Goal: Transaction & Acquisition: Subscribe to service/newsletter

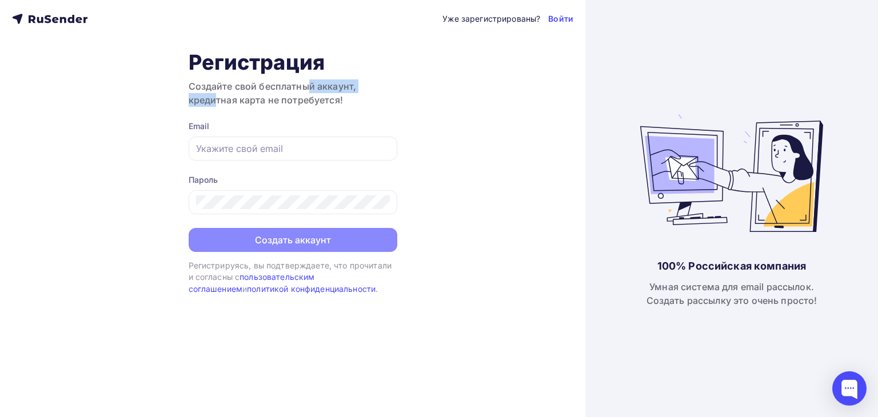
drag, startPoint x: 242, startPoint y: 87, endPoint x: 325, endPoint y: 78, distance: 82.8
click at [318, 78] on div "Регистрация Создайте свой бесплатный аккаунт, кредитная карта не потребуется!" at bounding box center [293, 78] width 209 height 57
drag, startPoint x: 294, startPoint y: 98, endPoint x: 330, endPoint y: 98, distance: 36.0
click at [294, 98] on h3 "Создайте свой бесплатный аккаунт, кредитная карта не потребуется!" at bounding box center [293, 92] width 209 height 27
click at [288, 145] on input "text" at bounding box center [293, 149] width 194 height 14
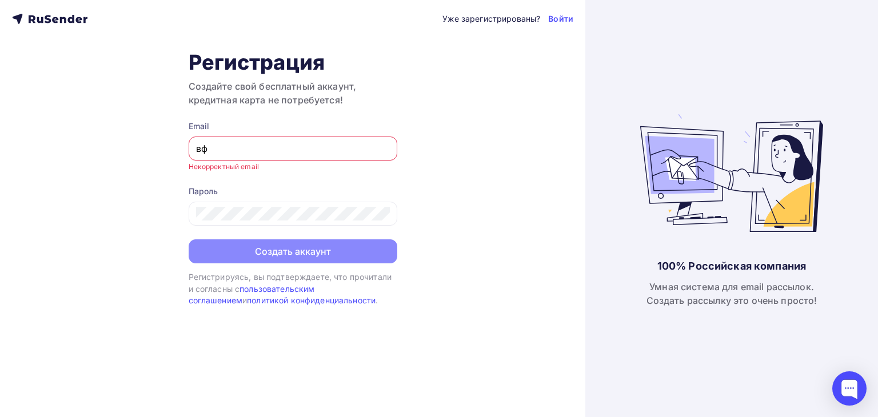
type input "в"
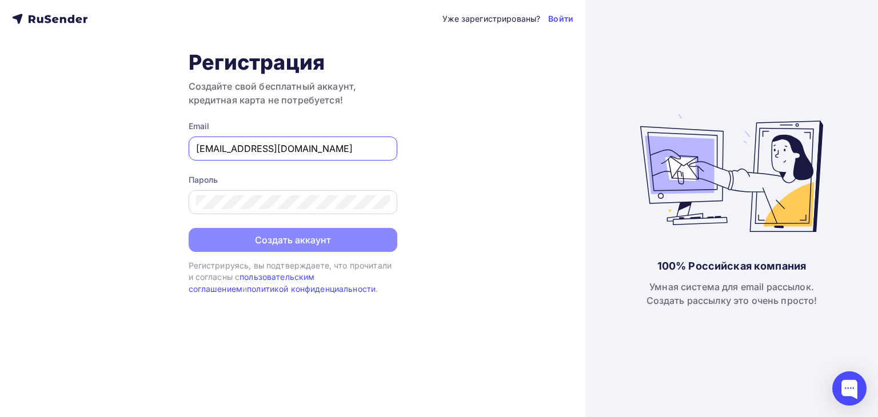
type input "[EMAIL_ADDRESS][DOMAIN_NAME]"
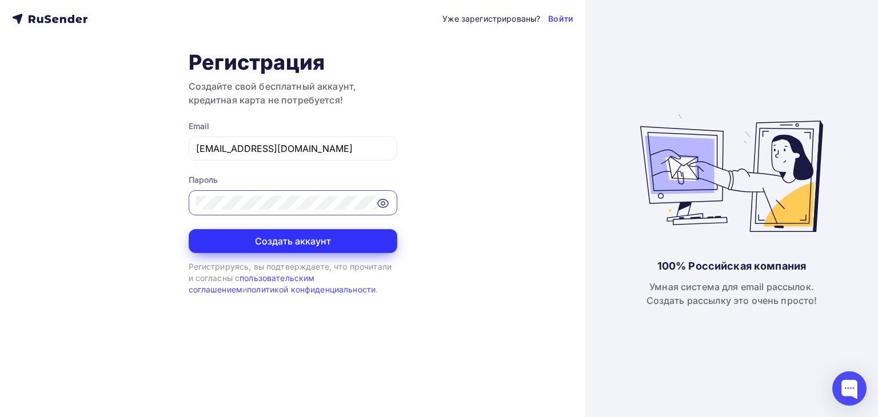
click at [260, 240] on button "Создать аккаунт" at bounding box center [293, 241] width 209 height 24
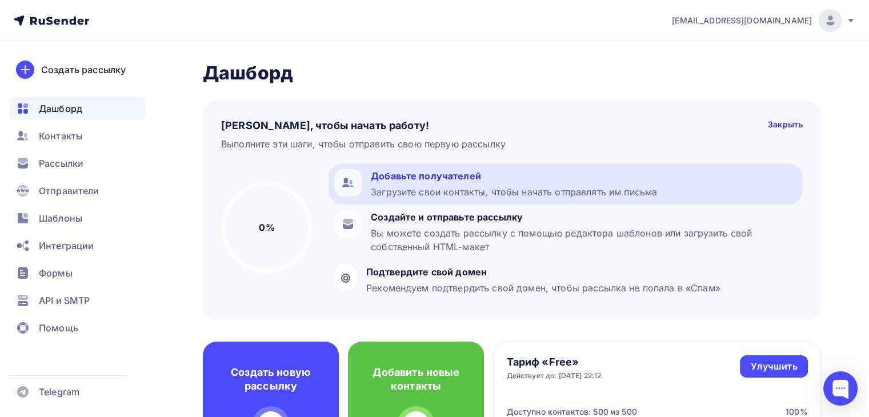
click at [618, 190] on div "Загрузите свои контакты, чтобы начать отправлять им письма" at bounding box center [514, 192] width 286 height 14
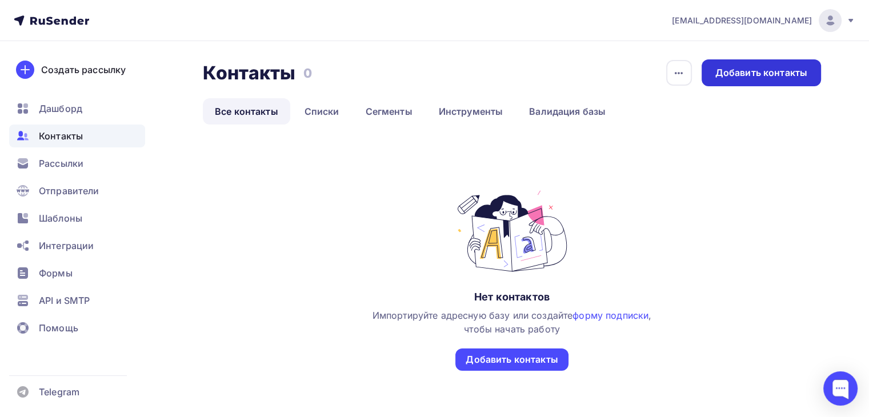
click at [762, 75] on div "Добавить контакты" at bounding box center [761, 72] width 92 height 13
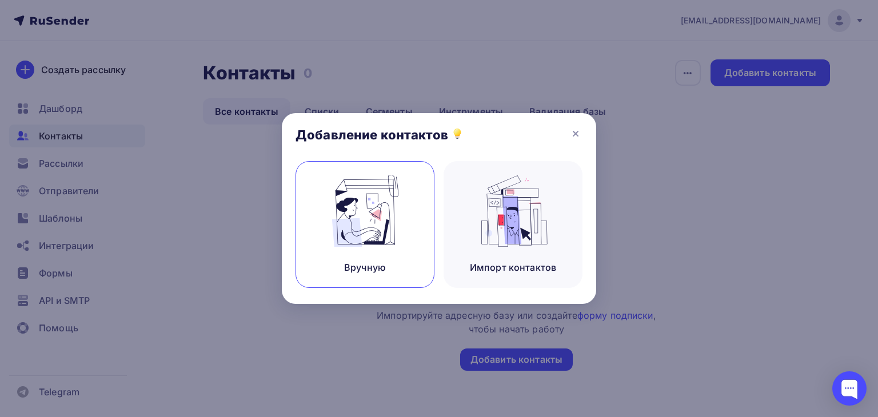
click at [341, 247] on div "Вручную" at bounding box center [364, 224] width 139 height 127
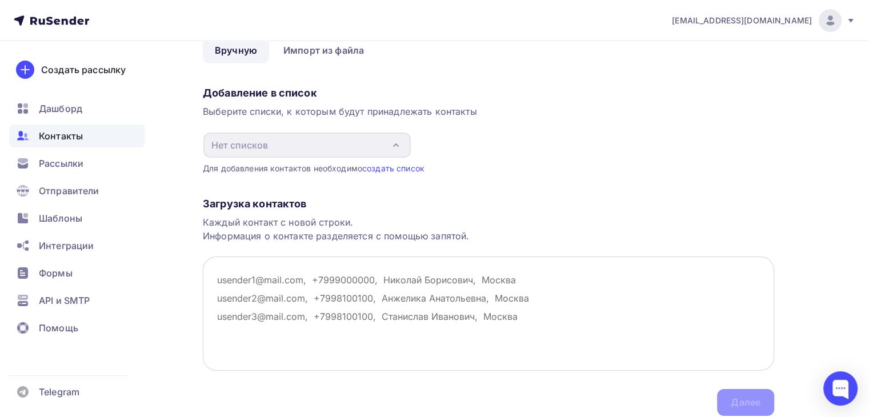
scroll to position [101, 0]
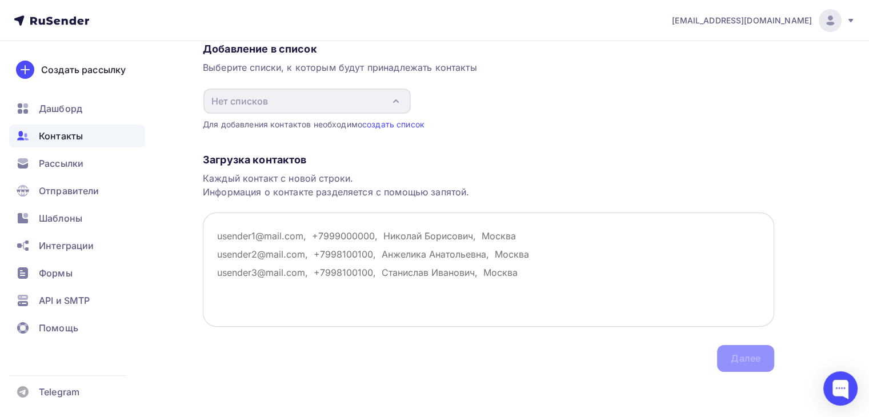
click at [326, 230] on textarea at bounding box center [488, 270] width 571 height 114
drag, startPoint x: 269, startPoint y: 174, endPoint x: 342, endPoint y: 174, distance: 73.7
click at [342, 174] on div "Каждый контакт с новой строки. Информация о контакте разделяется с помощью запя…" at bounding box center [488, 184] width 571 height 27
drag, startPoint x: 251, startPoint y: 190, endPoint x: 363, endPoint y: 197, distance: 112.2
click at [358, 197] on div "Каждый контакт с новой строки. Информация о контакте разделяется с помощью запя…" at bounding box center [488, 184] width 571 height 27
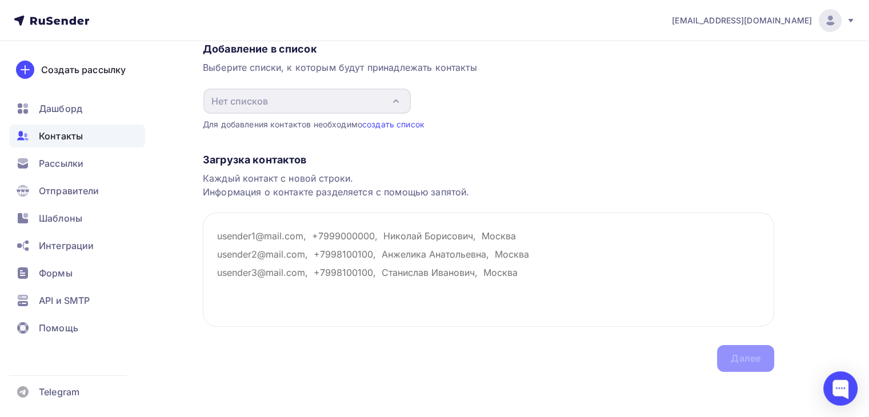
click at [385, 197] on div "Каждый контакт с новой строки. Информация о контакте разделяется с помощью запя…" at bounding box center [488, 184] width 571 height 27
drag, startPoint x: 415, startPoint y: 191, endPoint x: 473, endPoint y: 193, distance: 57.2
click at [464, 193] on div "Каждый контакт с новой строки. Информация о контакте разделяется с помощью запя…" at bounding box center [488, 184] width 571 height 27
click at [486, 199] on div "Загрузка контактов Каждый контакт с новой строки. Информация о контакте разделя…" at bounding box center [488, 251] width 571 height 242
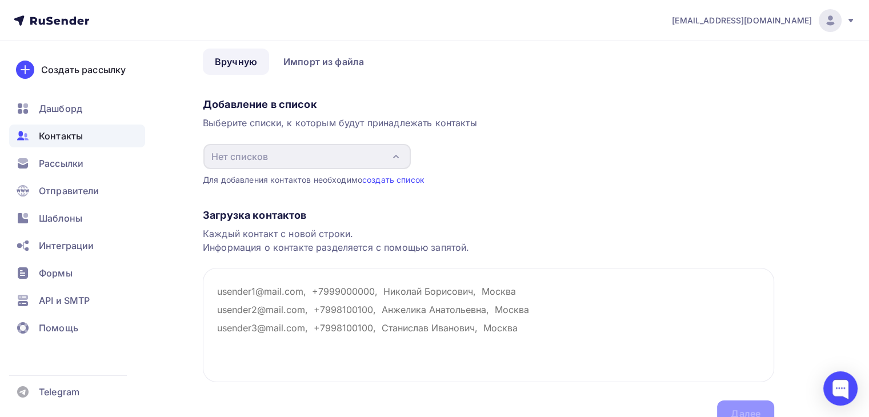
scroll to position [44, 0]
click at [282, 291] on textarea at bounding box center [488, 327] width 571 height 114
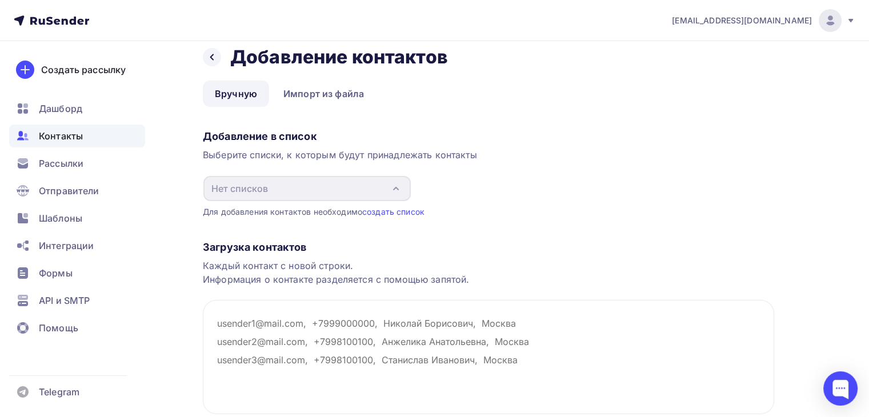
scroll to position [0, 0]
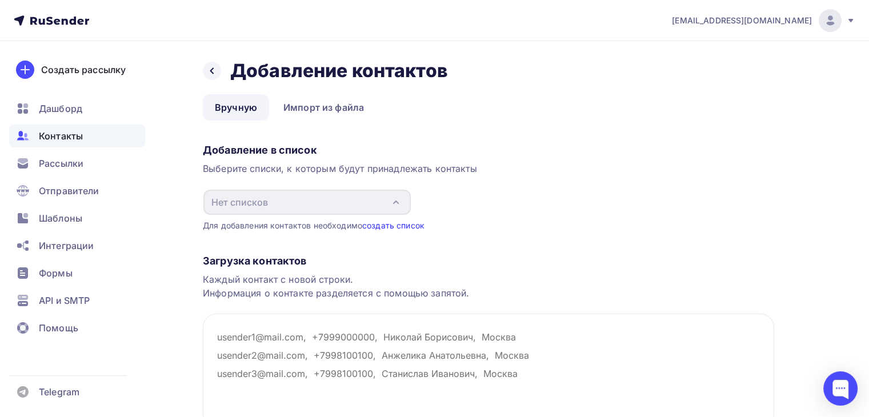
click at [410, 225] on link "создать список" at bounding box center [393, 226] width 62 height 10
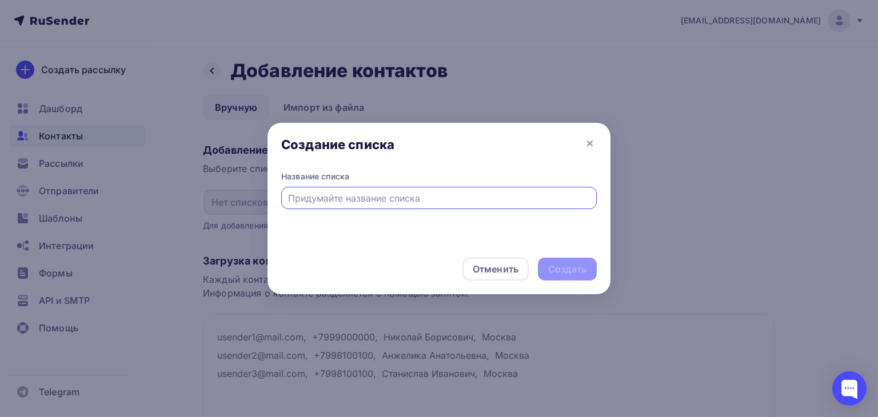
click at [357, 199] on input "text" at bounding box center [439, 198] width 302 height 14
type input "DAZI SHOP"
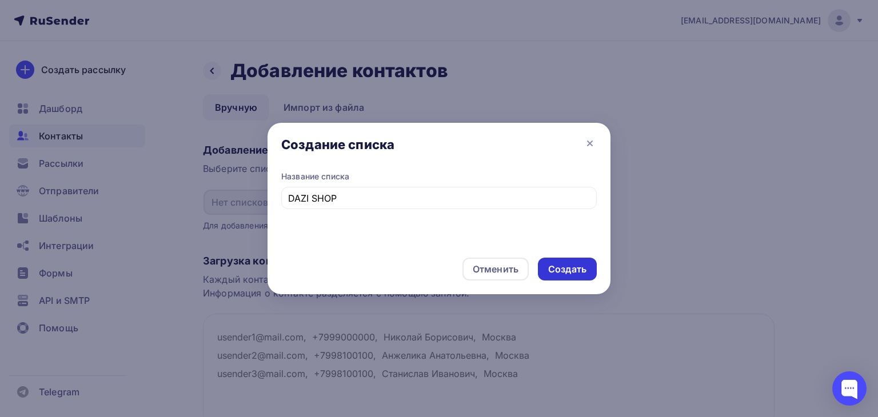
click at [584, 275] on div "Создать" at bounding box center [567, 269] width 38 height 13
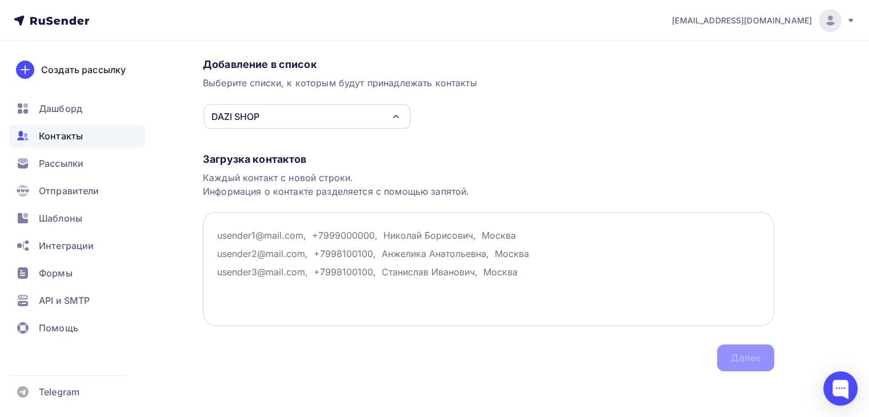
scroll to position [85, 0]
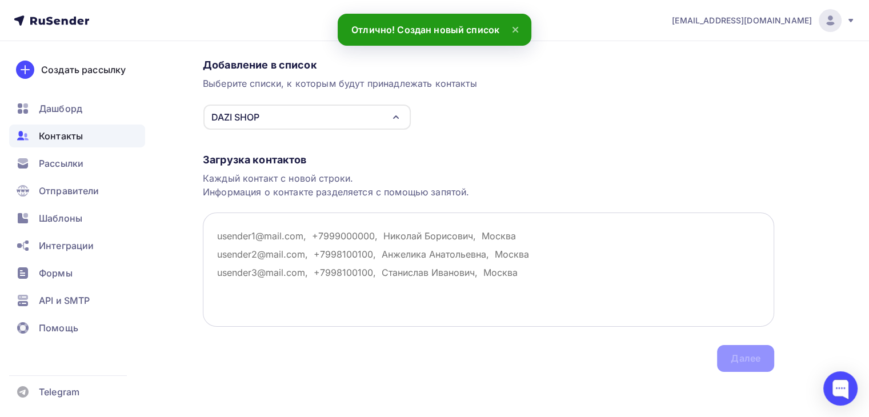
click at [304, 262] on textarea at bounding box center [488, 270] width 571 height 114
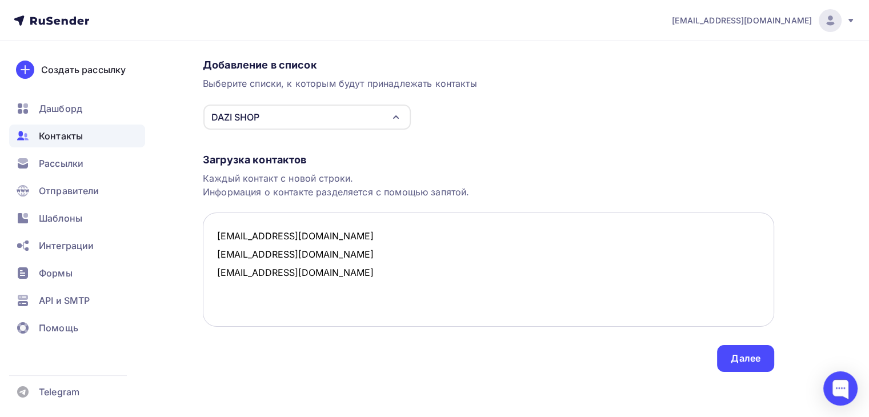
paste textarea "333misha888@gmail.com"
type textarea "timurtervartanov45@gmail.com 333david888@gmail.com davidtervartanov@bk.ru 333mi…"
click at [383, 334] on div "Загрузка контактов Каждый контакт с новой строки. Информация о контакте разделя…" at bounding box center [488, 251] width 571 height 242
click at [751, 366] on div "Далее" at bounding box center [745, 358] width 57 height 27
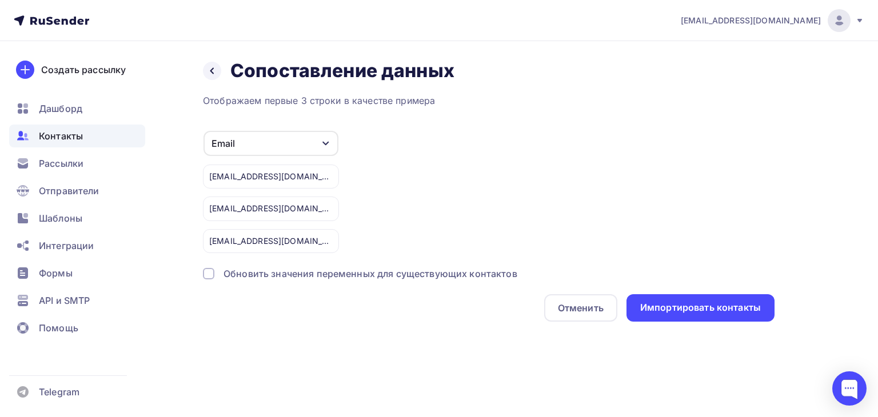
click at [442, 275] on div "Обновить значения переменных для существующих контактов" at bounding box center [370, 274] width 294 height 14
click at [677, 317] on div "Импортировать контакты" at bounding box center [700, 307] width 148 height 27
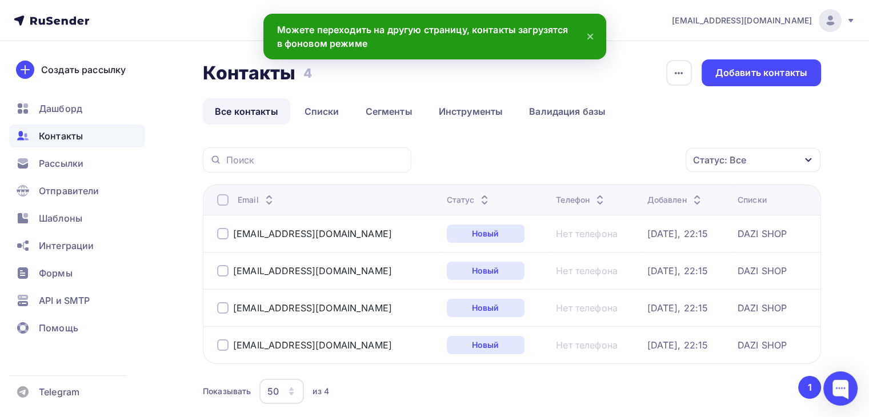
click at [592, 38] on icon at bounding box center [590, 36] width 5 height 5
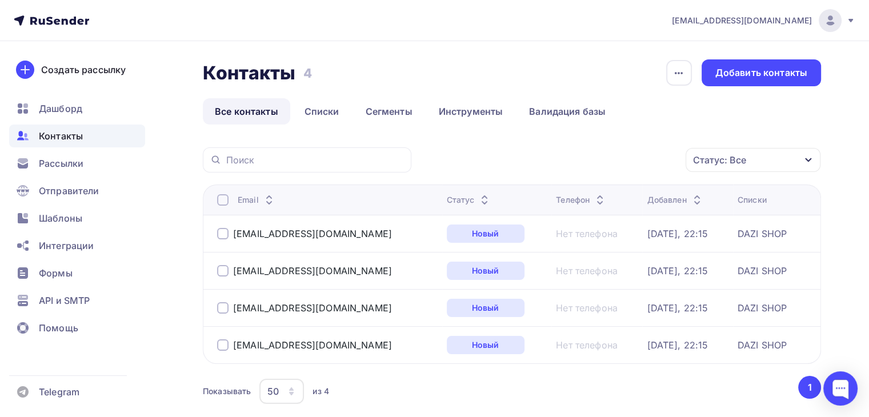
click at [412, 69] on div "Контакты Контакты 4 4 История импорта Добавить контакты" at bounding box center [512, 72] width 618 height 27
click at [49, 164] on span "Рассылки" at bounding box center [61, 164] width 45 height 14
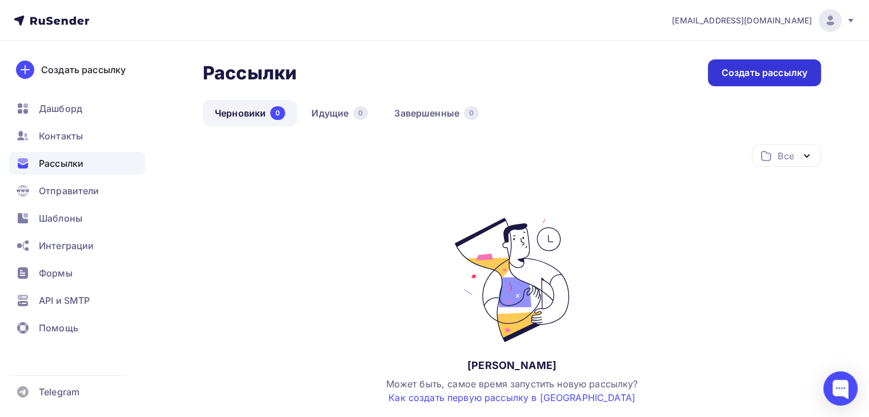
click at [779, 69] on div "Создать рассылку" at bounding box center [765, 72] width 86 height 13
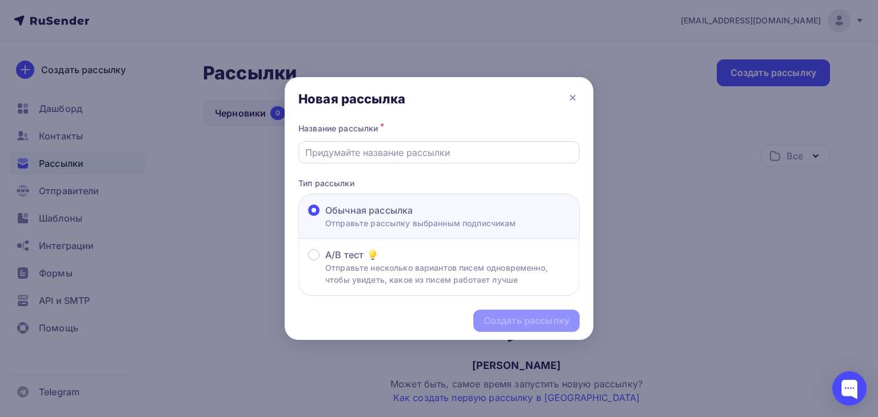
click at [391, 154] on input "text" at bounding box center [439, 153] width 268 height 14
click at [443, 163] on div "Название рассылки * Тип рассылки Обычная рассылка Отправьте рассылку выбранным …" at bounding box center [439, 208] width 309 height 175
click at [453, 159] on div at bounding box center [438, 152] width 281 height 22
click at [345, 150] on input "text" at bounding box center [439, 153] width 268 height 14
type input "F"
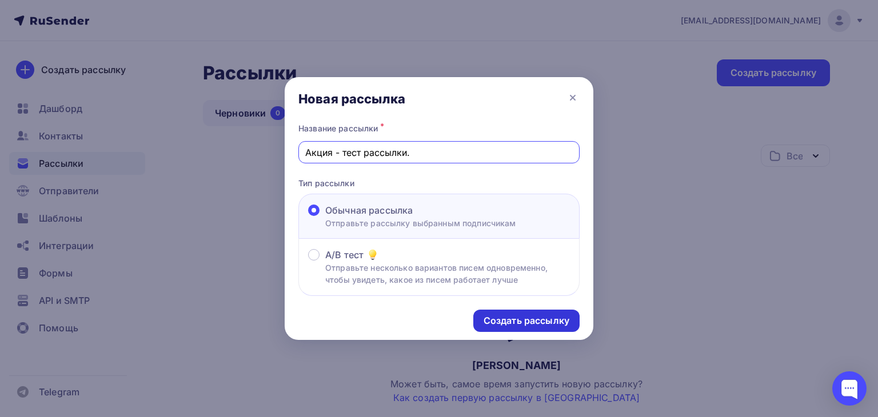
type input "Акция - тест рассылки."
click at [533, 321] on div "Создать рассылку" at bounding box center [526, 320] width 86 height 13
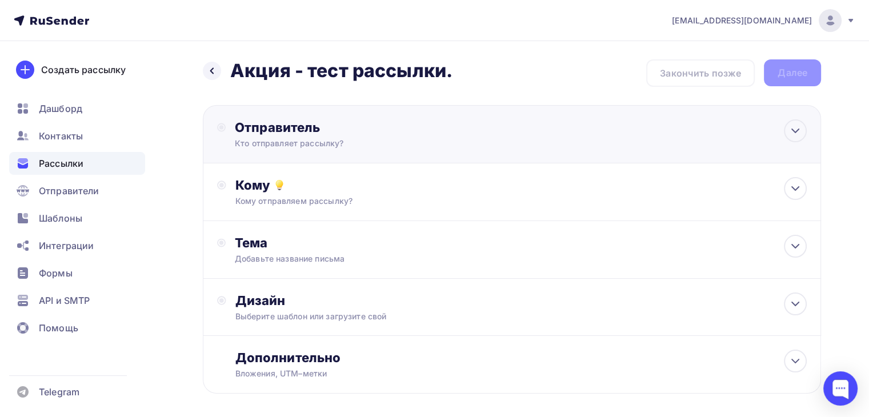
click at [474, 138] on div "Отправитель Кто отправляет рассылку? Email * Нет отправителей Добавить отправит…" at bounding box center [358, 134] width 247 height 30
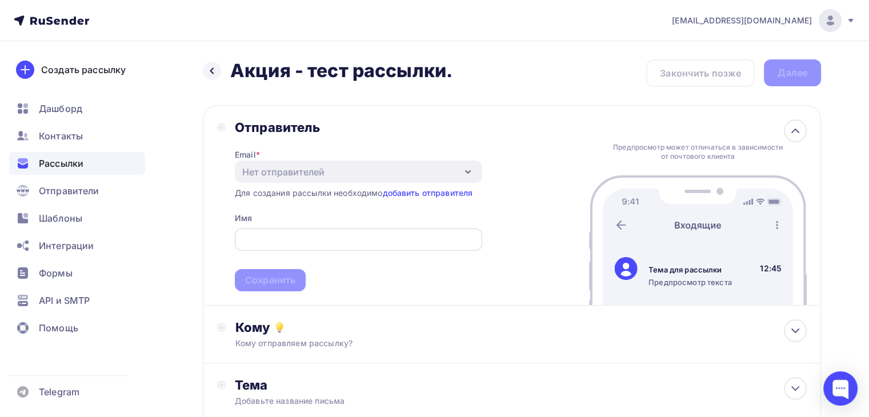
click at [419, 235] on input "text" at bounding box center [358, 240] width 234 height 14
click at [539, 235] on div "Отправитель Email * Нет отправителей Добавить отправителя Для создания рассылки…" at bounding box center [512, 205] width 618 height 201
click at [455, 192] on link "добавить отправителя" at bounding box center [427, 193] width 90 height 10
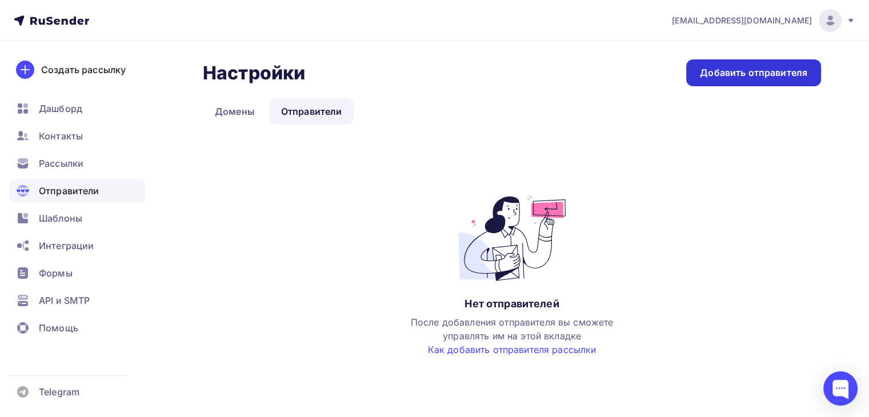
click at [741, 70] on div "Добавить отправителя" at bounding box center [753, 72] width 107 height 13
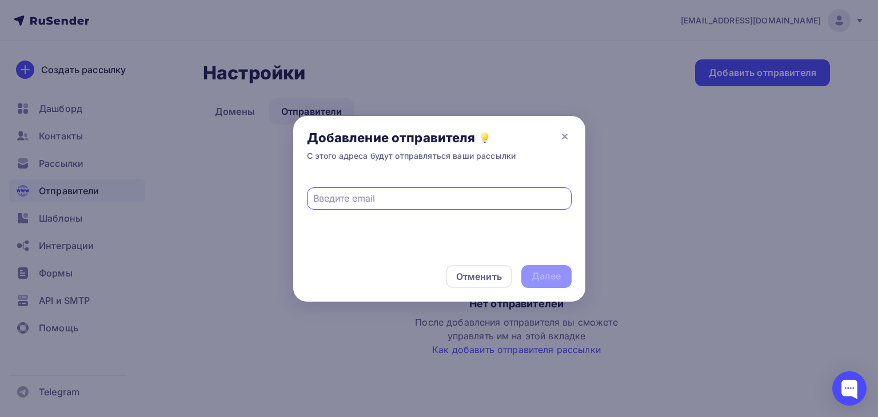
click at [412, 197] on input "text" at bounding box center [438, 198] width 251 height 14
type input "в"
type input "[EMAIL_ADDRESS][DOMAIN_NAME]"
click at [537, 270] on div "Далее" at bounding box center [546, 276] width 30 height 13
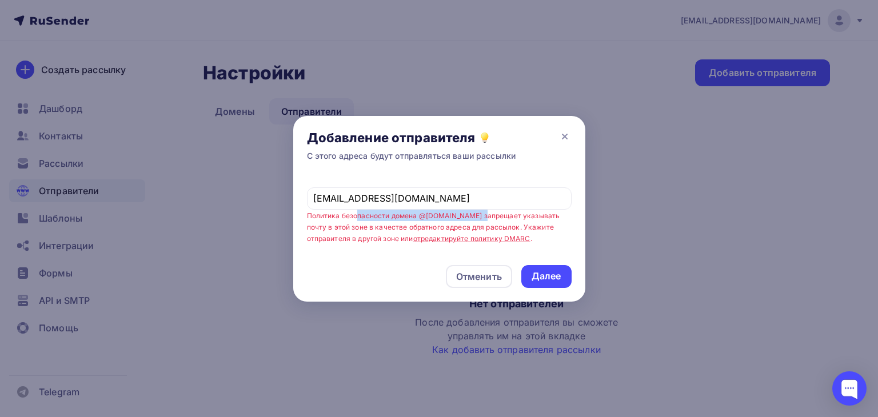
drag, startPoint x: 375, startPoint y: 215, endPoint x: 482, endPoint y: 213, distance: 106.3
click at [482, 213] on small "Политика безопасности домена @bk.ru запрещает указывать почту в этой зоне в кач…" at bounding box center [433, 227] width 253 height 32
drag, startPoint x: 482, startPoint y: 213, endPoint x: 537, endPoint y: 215, distance: 54.9
click at [535, 215] on small "Политика безопасности домена @bk.ru запрещает указывать почту в этой зоне в кач…" at bounding box center [433, 227] width 253 height 32
click at [558, 215] on small "Политика безопасности домена @bk.ru запрещает указывать почту в этой зоне в кач…" at bounding box center [433, 227] width 253 height 32
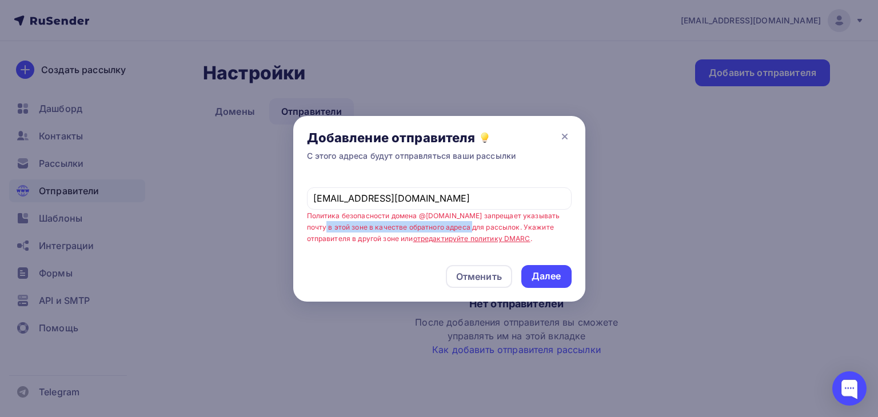
drag, startPoint x: 299, startPoint y: 221, endPoint x: 457, endPoint y: 225, distance: 158.3
click at [457, 225] on div "davidtervartanov@bk.ru Политика безопасности домена @bk.ru запрещает указывать …" at bounding box center [439, 213] width 292 height 76
drag, startPoint x: 487, startPoint y: 223, endPoint x: 546, endPoint y: 223, distance: 59.4
click at [542, 223] on small "Политика безопасности домена @bk.ru запрещает указывать почту в этой зоне в кач…" at bounding box center [433, 227] width 253 height 32
drag, startPoint x: 557, startPoint y: 224, endPoint x: 551, endPoint y: 227, distance: 6.4
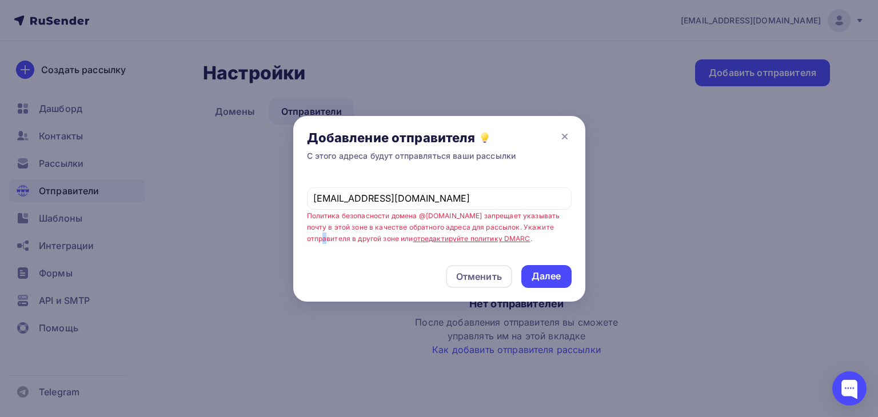
click at [558, 225] on small "Политика безопасности домена @bk.ru запрещает указывать почту в этой зоне в кач…" at bounding box center [433, 227] width 253 height 32
click at [441, 239] on link "отредактируйте политику DMARC" at bounding box center [471, 238] width 117 height 9
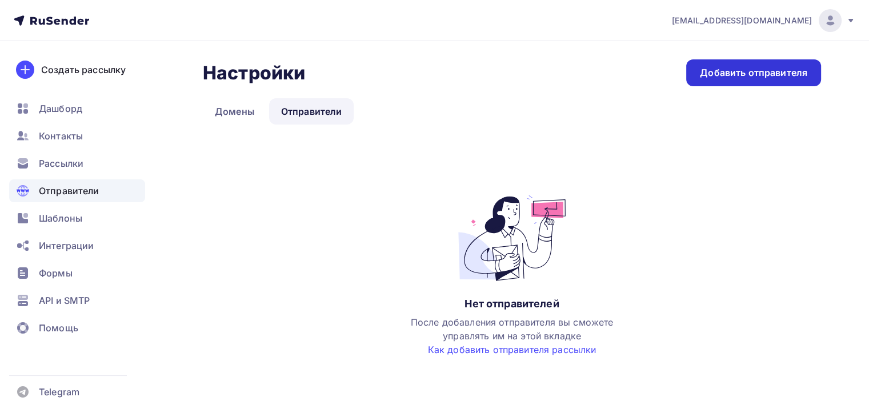
click at [782, 76] on div "Добавить отправителя" at bounding box center [753, 72] width 107 height 13
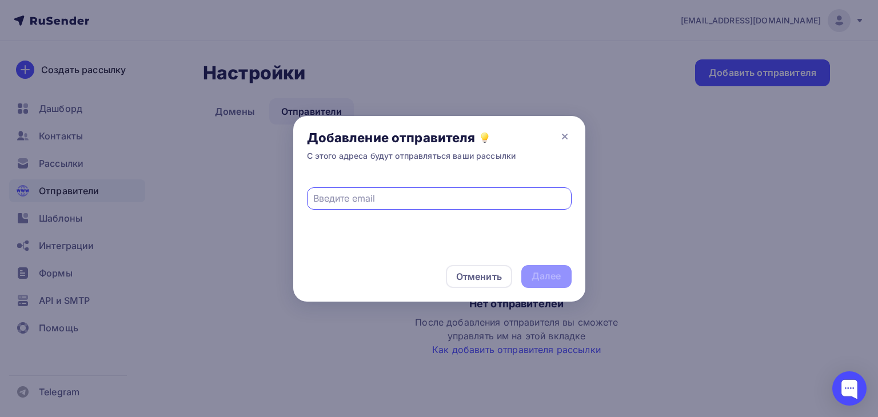
click at [433, 201] on input "text" at bounding box center [438, 198] width 251 height 14
type input "[EMAIL_ADDRESS][DOMAIN_NAME]"
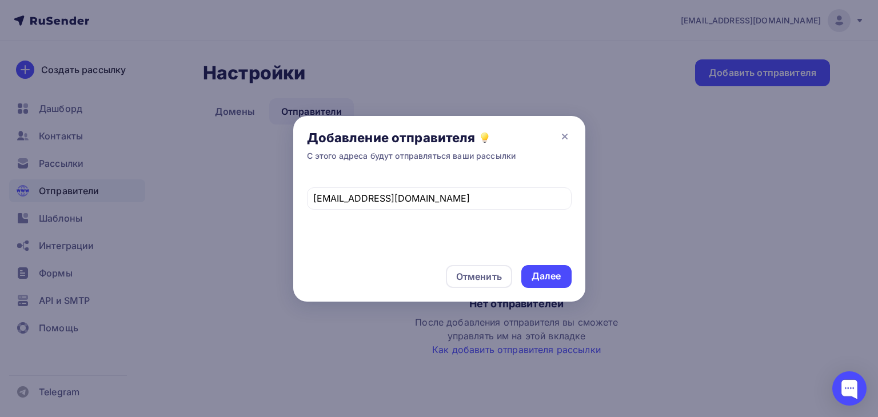
click at [395, 228] on div "[EMAIL_ADDRESS][DOMAIN_NAME]" at bounding box center [439, 213] width 292 height 76
click at [549, 282] on div "Далее" at bounding box center [546, 276] width 30 height 13
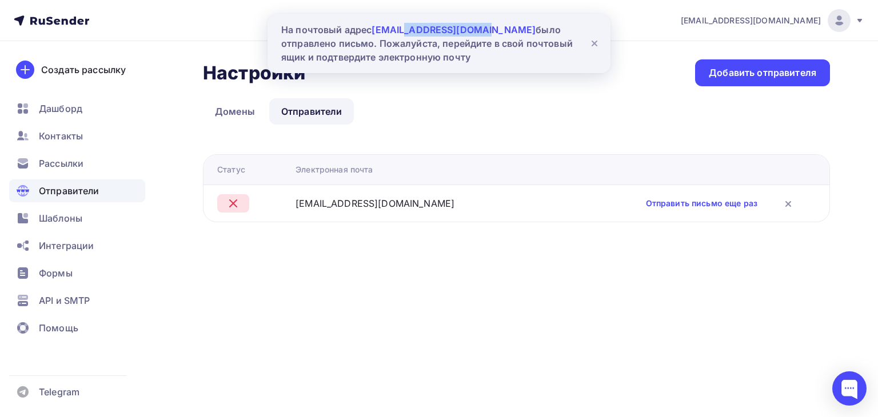
drag, startPoint x: 406, startPoint y: 29, endPoint x: 490, endPoint y: 32, distance: 83.5
click at [489, 32] on div "На почтовый адрес 333david888@gmail.com было отправлено письмо. Пожалуйста, пер…" at bounding box center [429, 43] width 297 height 41
click at [437, 46] on div "На почтовый адрес 333david888@gmail.com было отправлено письмо. Пожалуйста, пер…" at bounding box center [429, 43] width 297 height 41
drag, startPoint x: 353, startPoint y: 44, endPoint x: 456, endPoint y: 44, distance: 103.4
click at [456, 44] on div "На почтовый адрес 333david888@gmail.com было отправлено письмо. Пожалуйста, пер…" at bounding box center [429, 43] width 297 height 41
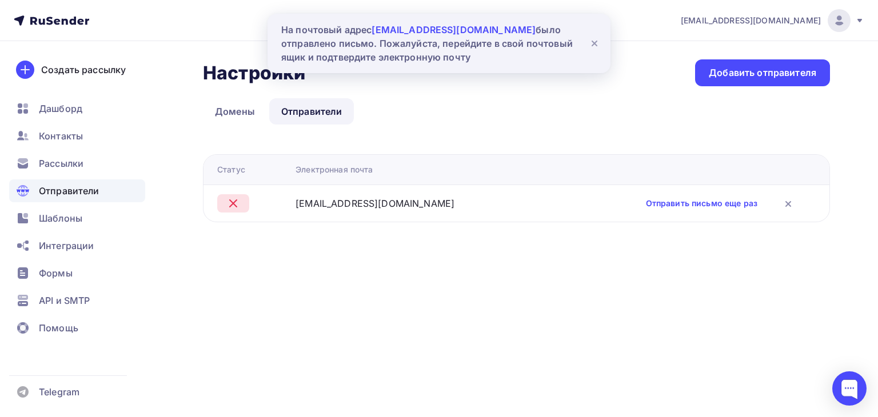
click at [405, 53] on div "На почтовый адрес 333david888@gmail.com было отправлено письмо. Пожалуйста, пер…" at bounding box center [429, 43] width 297 height 41
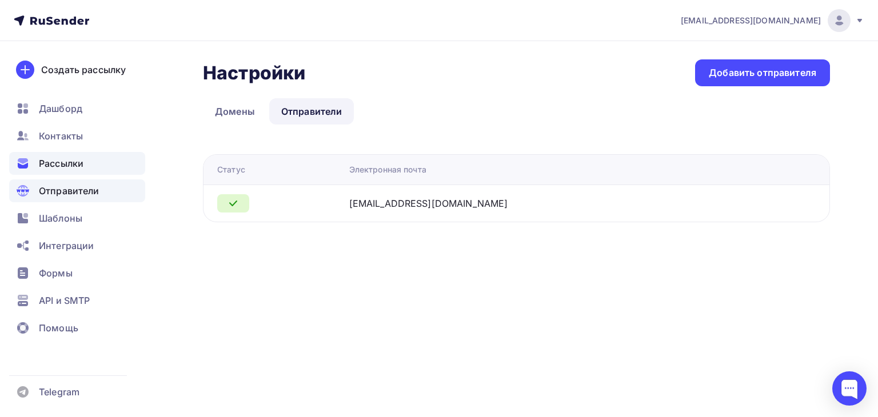
click at [63, 160] on span "Рассылки" at bounding box center [61, 164] width 45 height 14
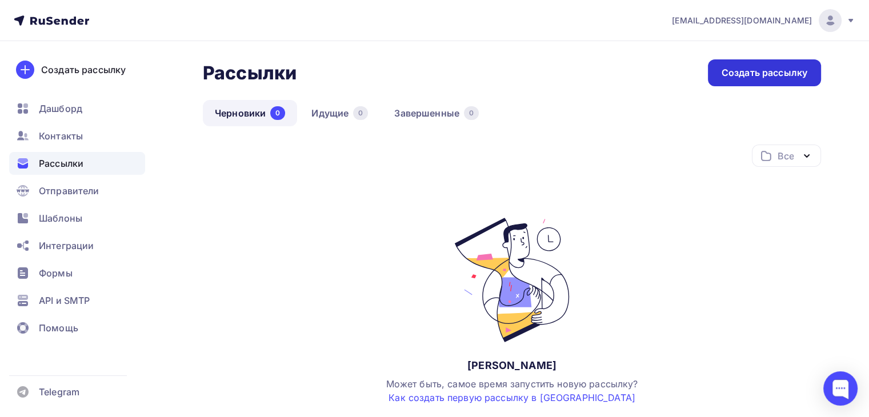
click at [769, 66] on div "Создать рассылку" at bounding box center [765, 72] width 86 height 13
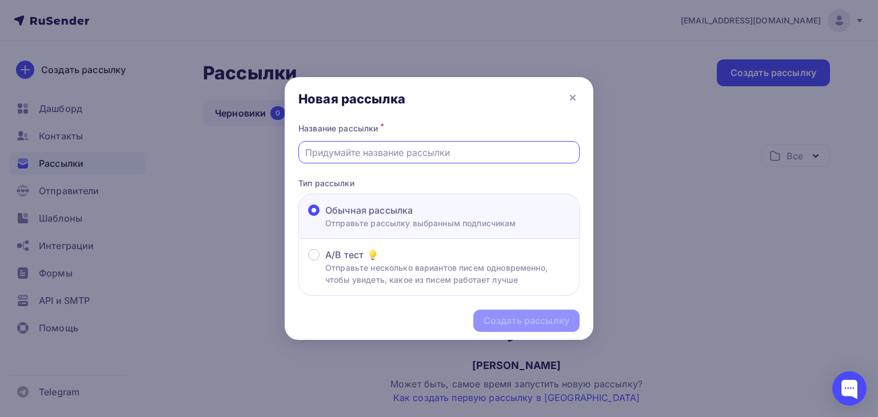
click at [394, 151] on input "text" at bounding box center [439, 153] width 268 height 14
type input "Акция - тест рассылки."
click at [427, 174] on div "Название рассылки * Акция - тест рассылки. Тип рассылки Обычная рассылка Отправ…" at bounding box center [439, 208] width 309 height 175
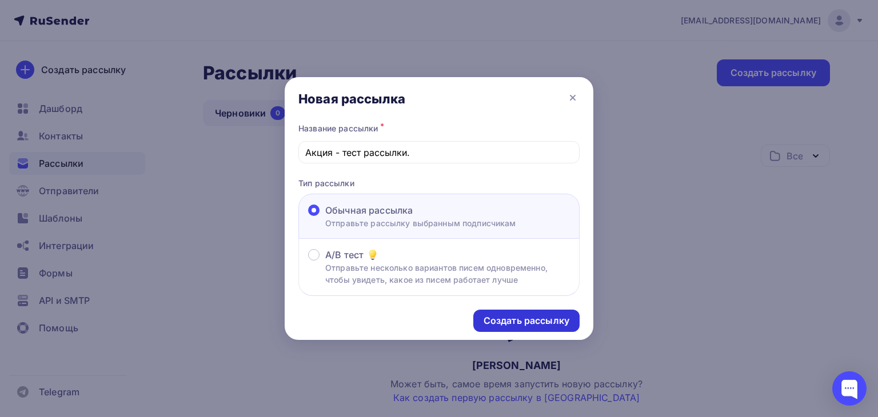
click at [514, 323] on div "Создать рассылку" at bounding box center [526, 320] width 86 height 13
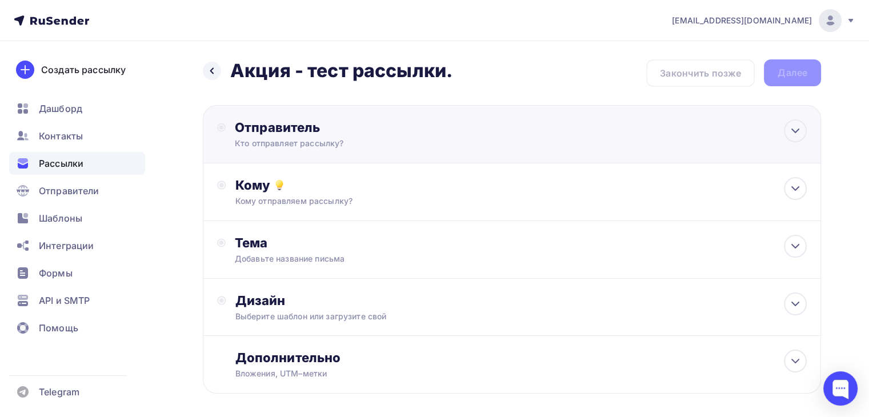
click at [372, 133] on div "Отправитель" at bounding box center [358, 127] width 247 height 16
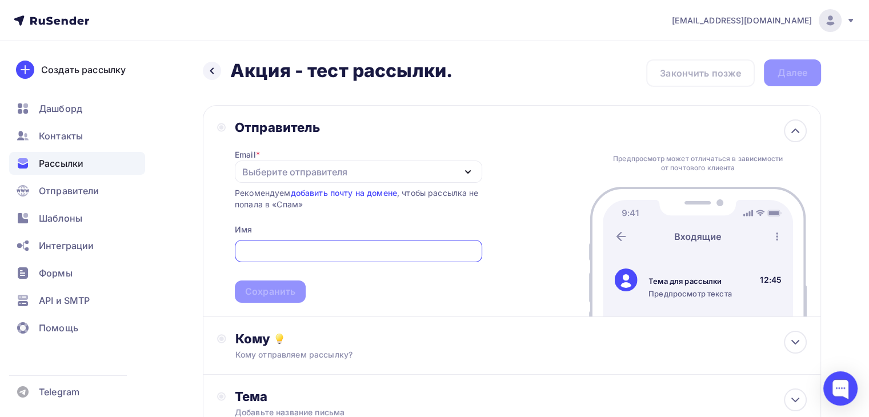
click at [331, 165] on div "Выберите отправителя" at bounding box center [294, 172] width 105 height 14
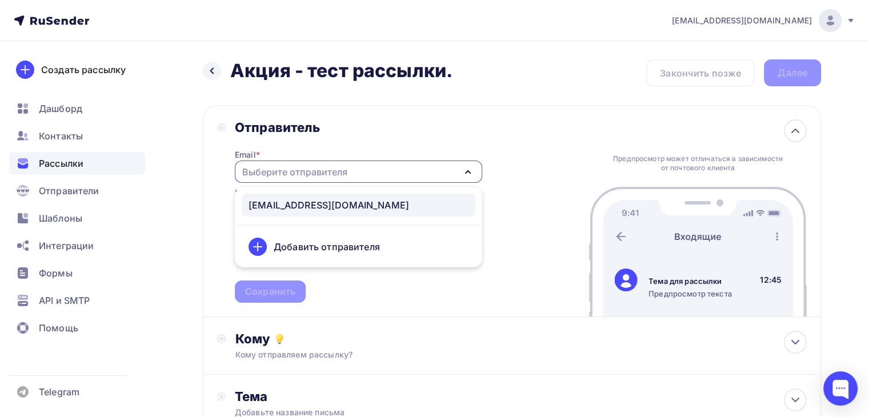
click at [323, 197] on link "[EMAIL_ADDRESS][DOMAIN_NAME]" at bounding box center [359, 205] width 234 height 23
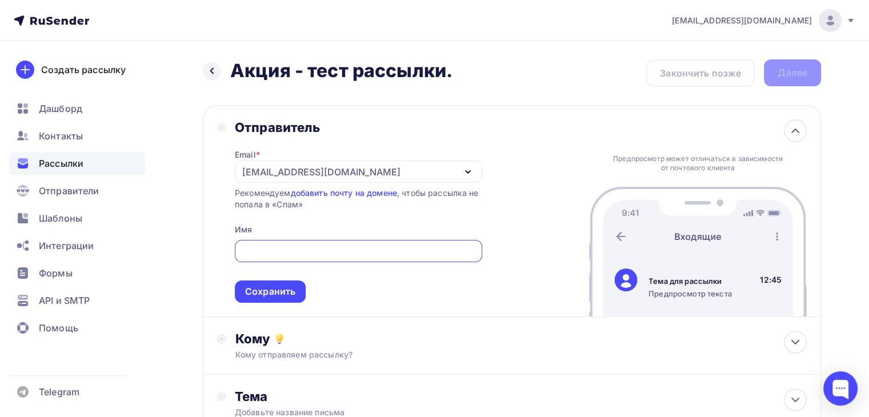
click at [274, 248] on input "text" at bounding box center [358, 252] width 234 height 14
type input "DAZI SHOP"
click at [508, 210] on div "Отправитель Email * [EMAIL_ADDRESS][DOMAIN_NAME] [EMAIL_ADDRESS][DOMAIN_NAME] Д…" at bounding box center [512, 211] width 618 height 212
drag, startPoint x: 269, startPoint y: 192, endPoint x: 445, endPoint y: 191, distance: 176.6
click at [445, 191] on div "Рекомендуем добавить почту на домене , чтобы рассылка не попала в «Спам»" at bounding box center [358, 198] width 247 height 23
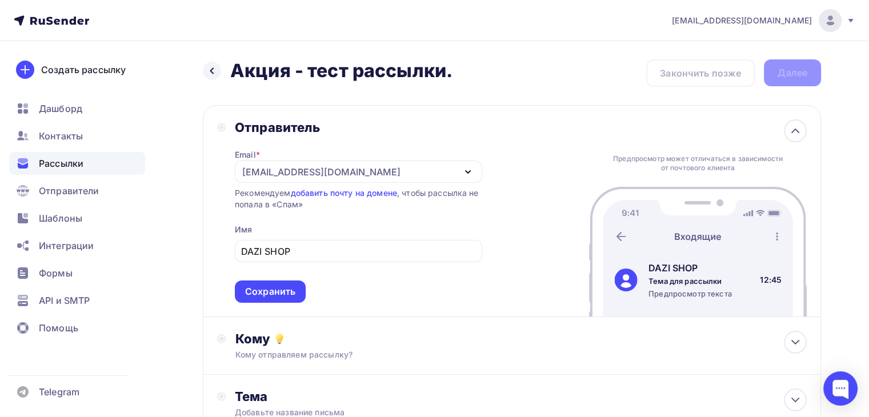
click at [441, 193] on div "Рекомендуем добавить почту на домене , чтобы рассылка не попала в «Спам»" at bounding box center [358, 198] width 247 height 23
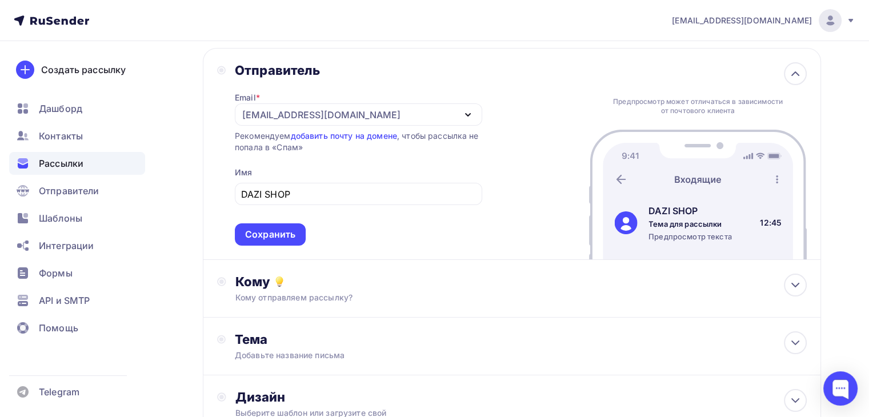
click at [364, 221] on span "DAZI SHOP Сохранить" at bounding box center [358, 211] width 247 height 67
click at [286, 232] on div "Сохранить" at bounding box center [270, 234] width 50 height 13
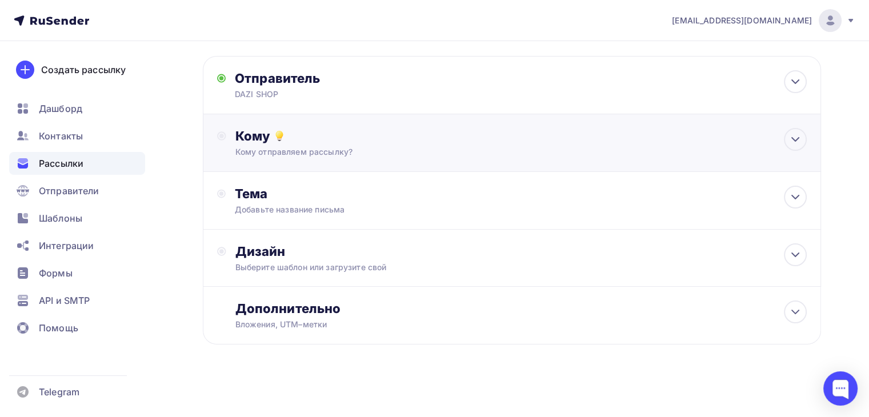
click at [320, 161] on div "Кому Кому отправляем рассылку? Списки получателей Выберите список Все списки id…" at bounding box center [512, 143] width 618 height 58
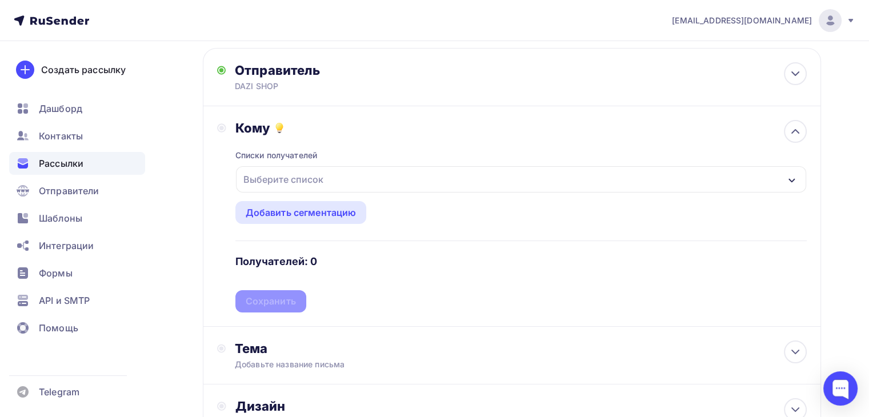
click at [332, 176] on div "Выберите список" at bounding box center [521, 179] width 570 height 26
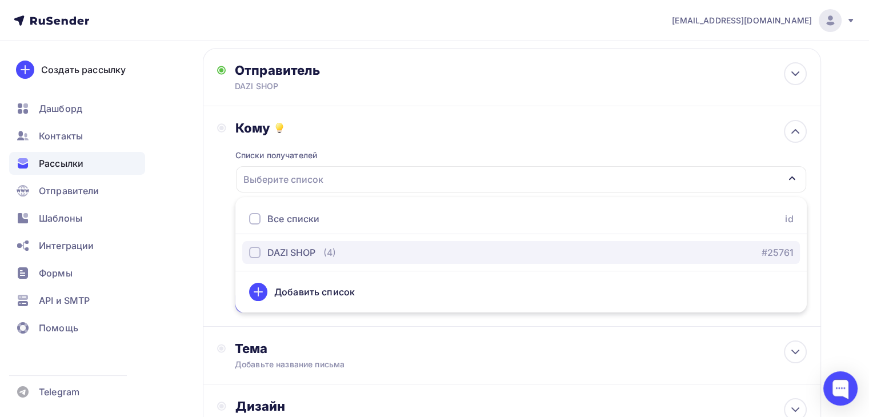
click at [283, 253] on div "DAZI SHOP" at bounding box center [291, 253] width 48 height 14
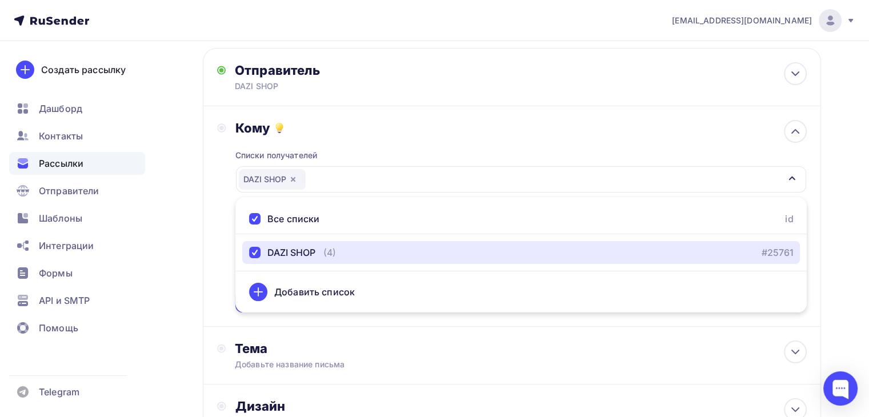
click at [418, 174] on div "DAZI SHOP" at bounding box center [521, 179] width 570 height 26
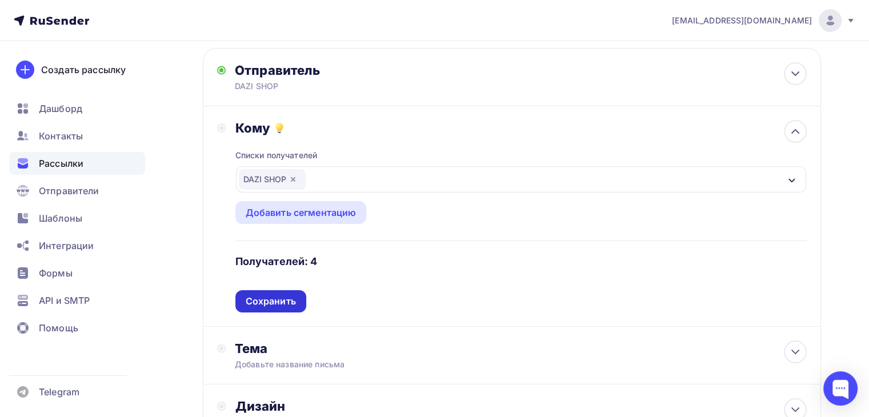
click at [281, 307] on div "Сохранить" at bounding box center [270, 301] width 71 height 22
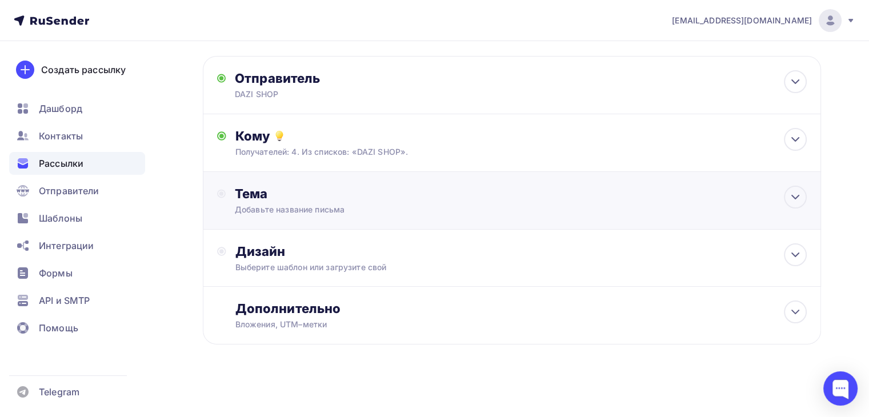
click at [316, 179] on div "Тема Добавьте название письма Тема * Рекомендуем использовать не более 150 симв…" at bounding box center [512, 201] width 618 height 58
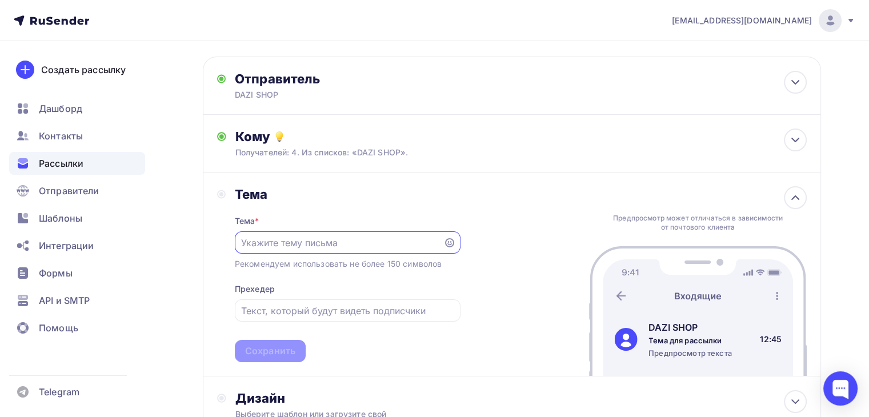
scroll to position [0, 0]
click at [311, 245] on input "text" at bounding box center [338, 244] width 195 height 14
type input "A"
type input "Тест расслыки."
click at [299, 279] on div "Тема * Тест расслыки. Рекомендуем использовать не более 150 символов Прехедер С…" at bounding box center [348, 282] width 226 height 161
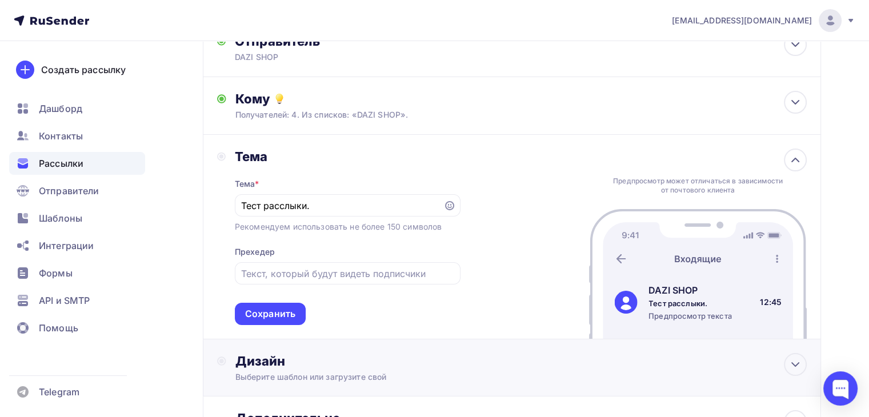
scroll to position [106, 0]
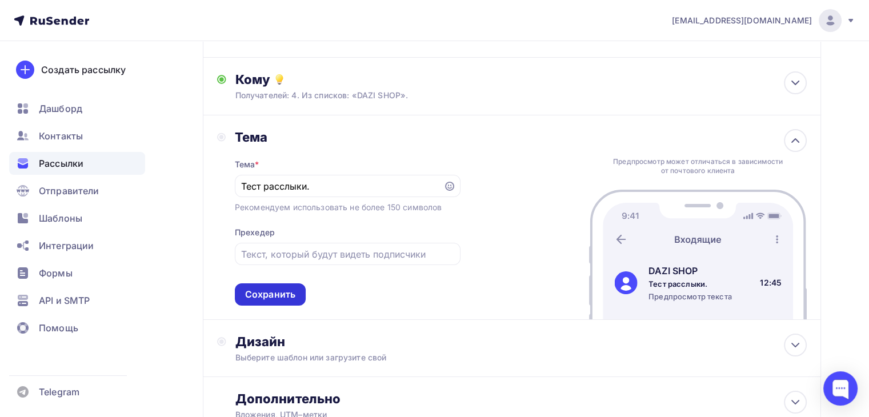
click at [290, 298] on div "Сохранить" at bounding box center [270, 294] width 50 height 13
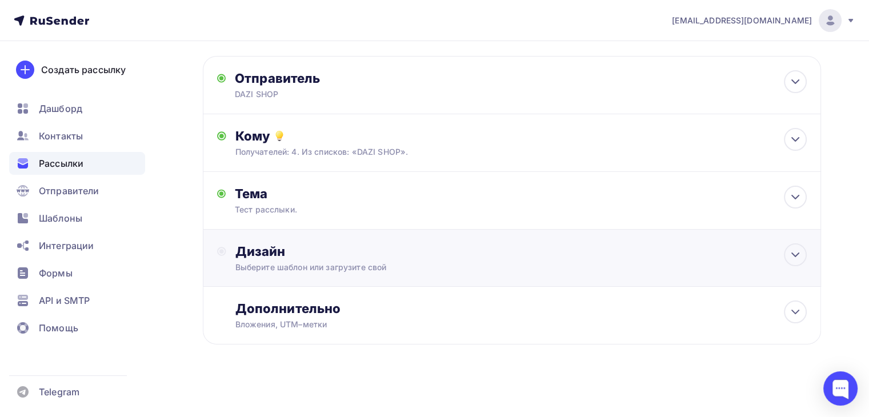
click at [327, 275] on div "Дизайн Выберите шаблон или загрузите свой" at bounding box center [512, 264] width 590 height 43
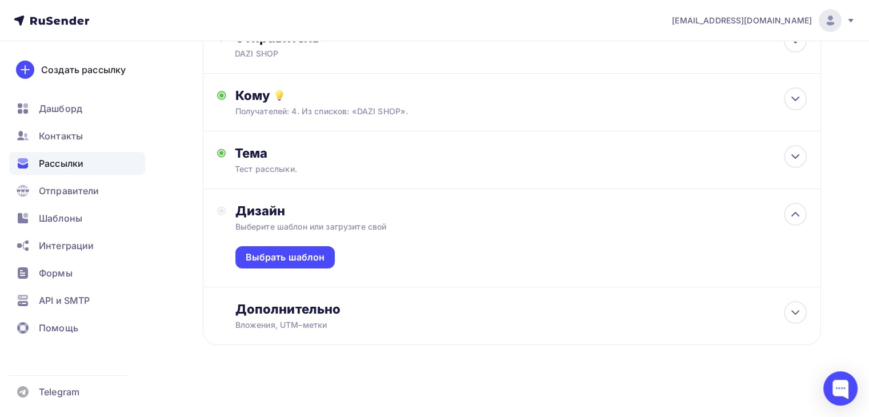
scroll to position [90, 0]
click at [308, 243] on div "Выбрать шаблон" at bounding box center [520, 259] width 571 height 54
click at [303, 257] on div "Выбрать шаблон" at bounding box center [285, 256] width 79 height 13
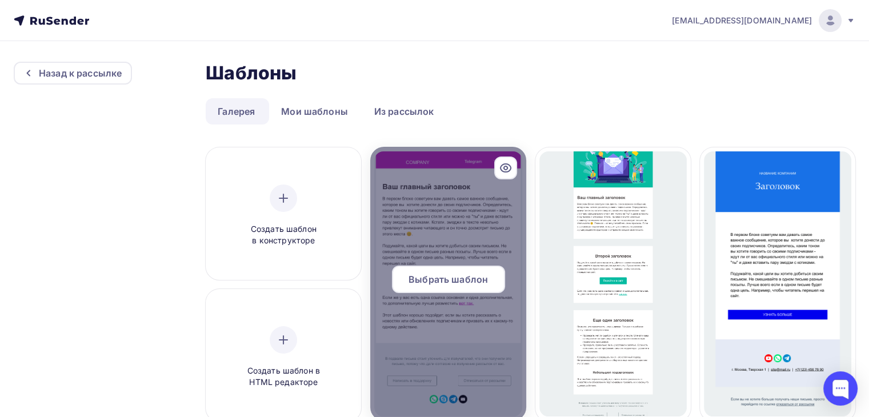
click at [450, 289] on div "Выбрать шаблон" at bounding box center [448, 279] width 113 height 27
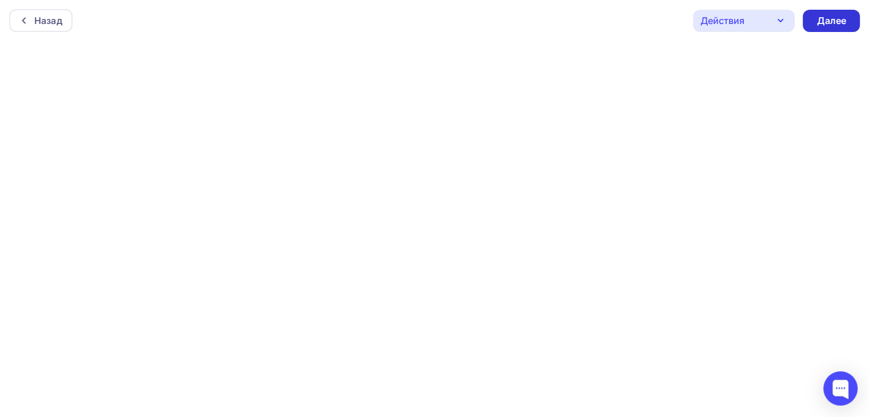
click at [814, 23] on div "Далее" at bounding box center [831, 21] width 57 height 22
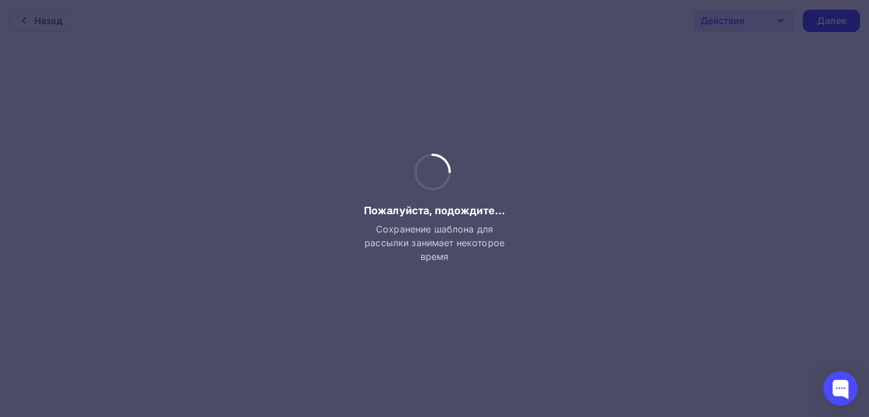
drag, startPoint x: 458, startPoint y: 191, endPoint x: 133, endPoint y: 85, distance: 341.9
click at [457, 189] on div "Пожалуйста, подождите... Сохранение шаблона для рассылки занимает некоторое вре…" at bounding box center [434, 209] width 151 height 110
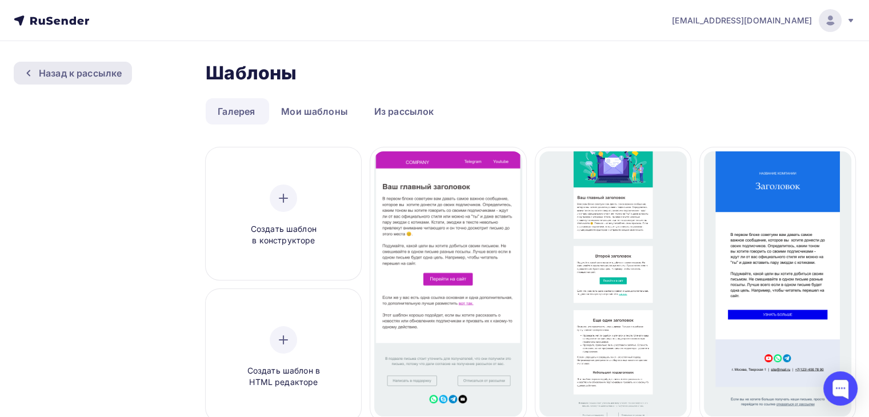
click at [73, 71] on div "Назад к рассылке" at bounding box center [80, 73] width 83 height 14
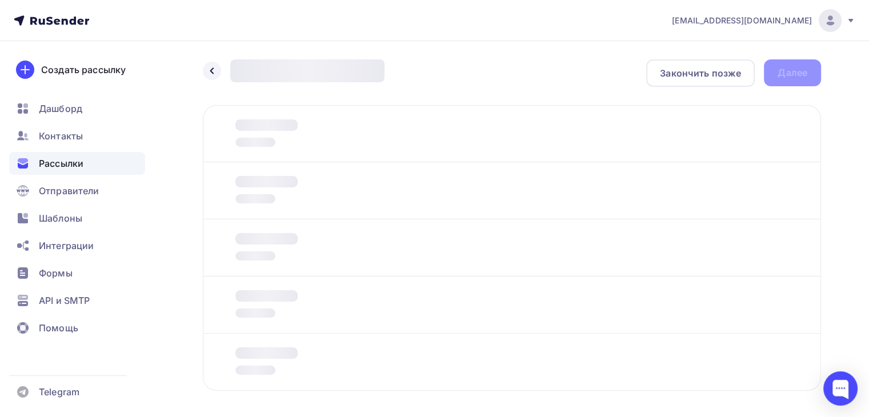
scroll to position [47, 0]
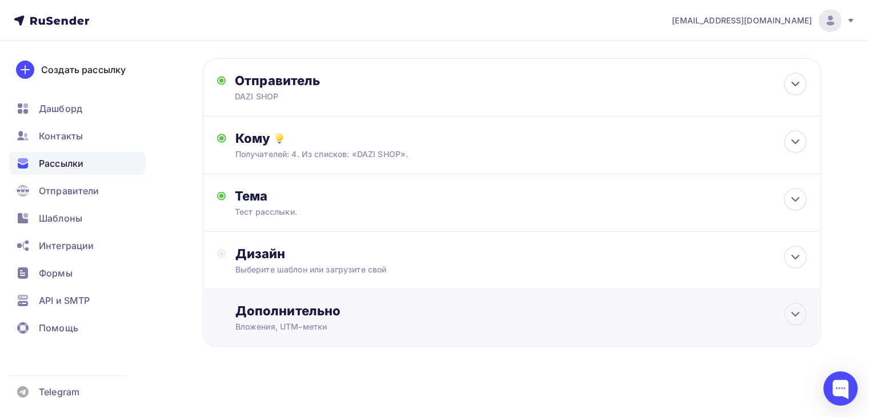
click at [321, 321] on div "Вложения, UTM–метки" at bounding box center [492, 326] width 514 height 11
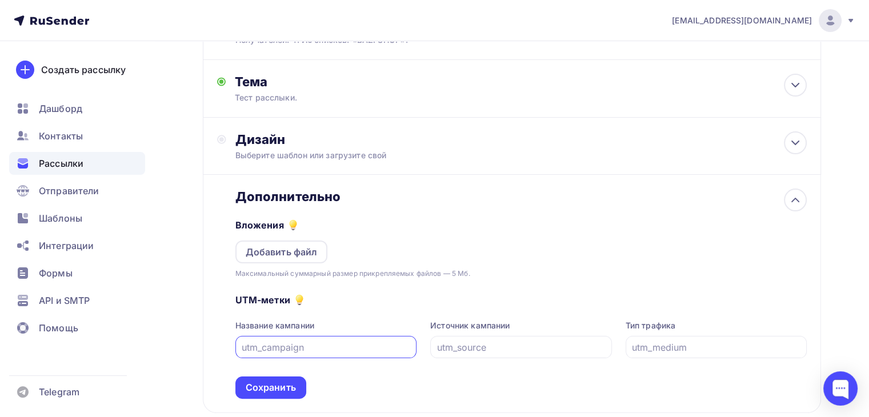
scroll to position [218, 0]
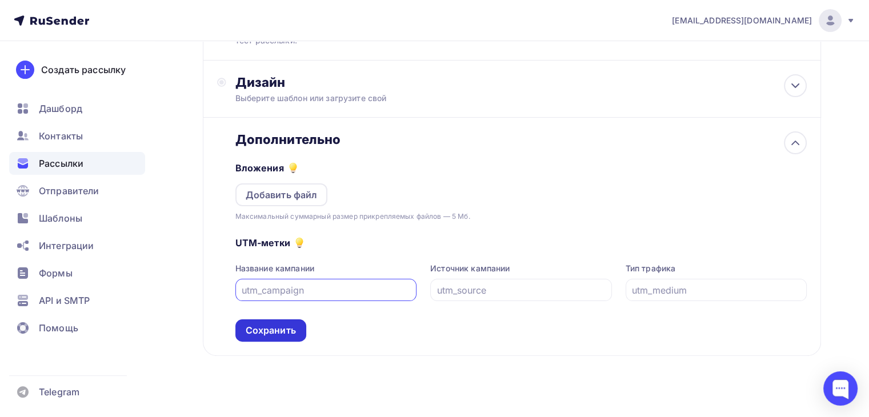
click at [262, 329] on div "Сохранить" at bounding box center [271, 330] width 50 height 13
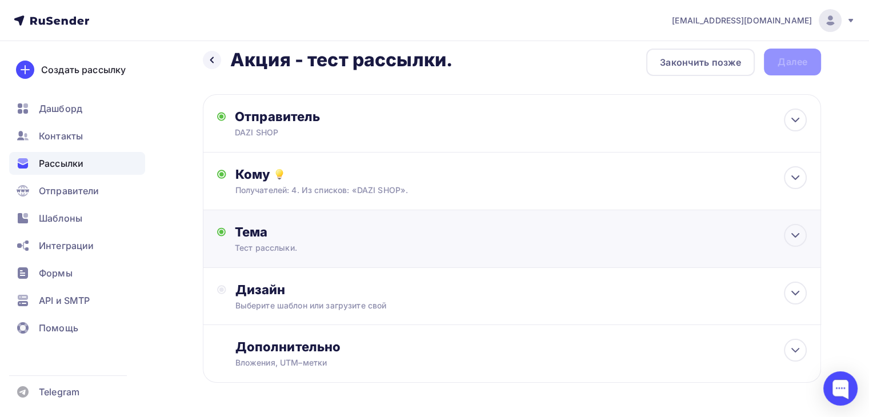
scroll to position [0, 0]
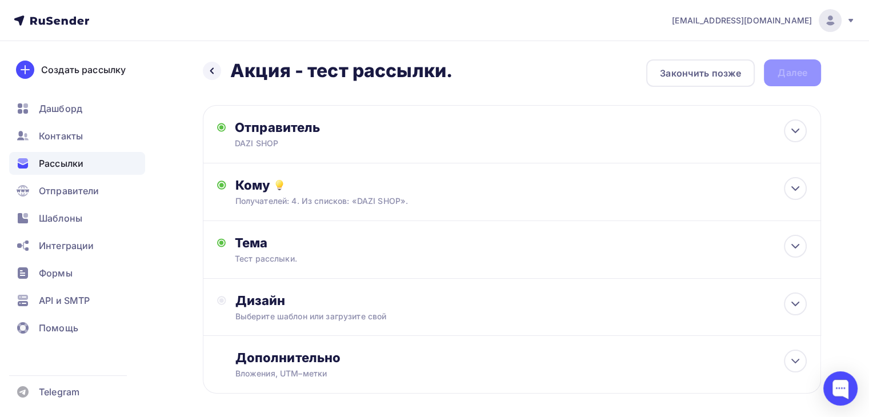
click at [798, 80] on div "Назад Акция - тест рассылки. Акция - тест рассылки. Закончить позже Далее" at bounding box center [512, 72] width 618 height 27
click at [798, 79] on div "Назад Акция - тест рассылки. Акция - тест рассылки. Закончить позже Далее" at bounding box center [512, 72] width 618 height 27
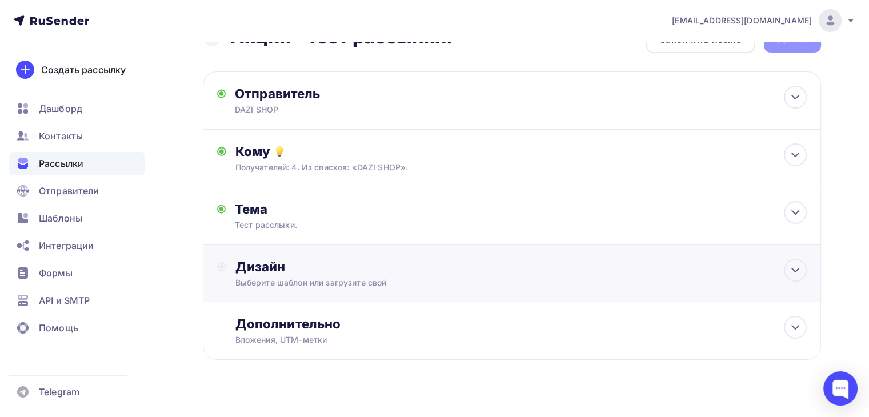
scroll to position [49, 0]
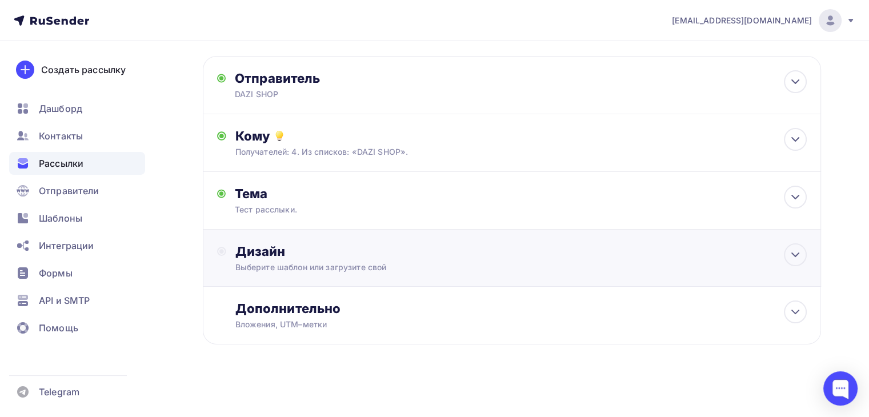
click at [601, 278] on div "Дизайн Выберите шаблон или загрузите свой" at bounding box center [512, 264] width 590 height 43
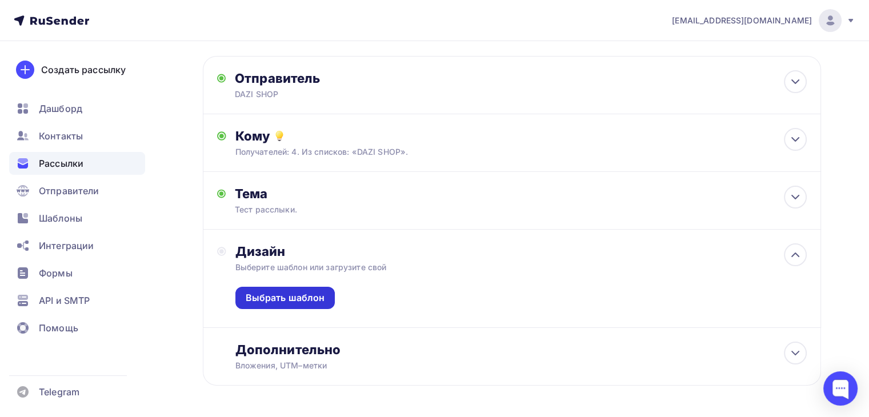
click at [313, 300] on div "Выбрать шаблон" at bounding box center [285, 297] width 79 height 13
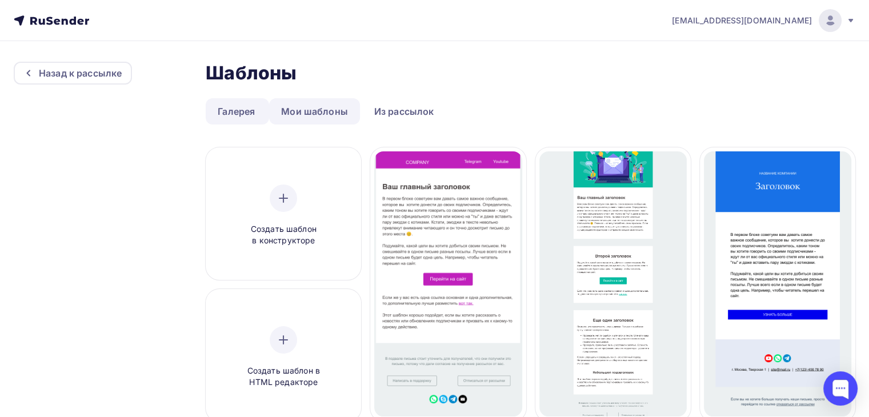
click at [320, 106] on link "Мои шаблоны" at bounding box center [314, 111] width 91 height 26
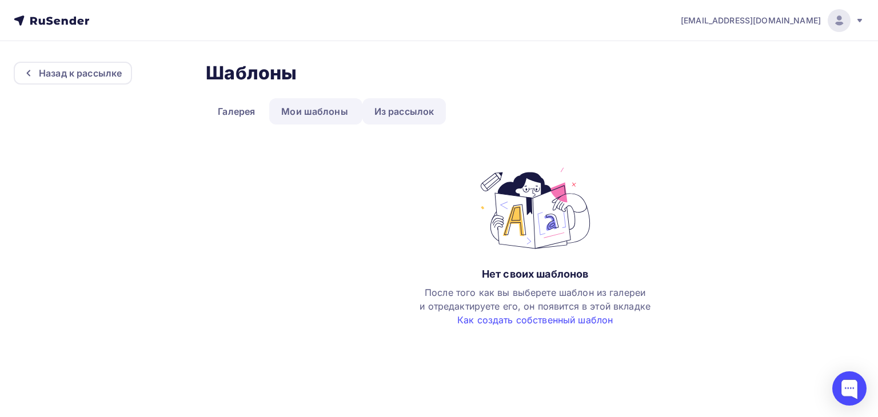
click at [419, 110] on link "Из рассылок" at bounding box center [404, 111] width 84 height 26
click at [337, 107] on link "Мои шаблоны" at bounding box center [314, 111] width 91 height 26
click at [233, 107] on link "Галерея" at bounding box center [236, 111] width 61 height 26
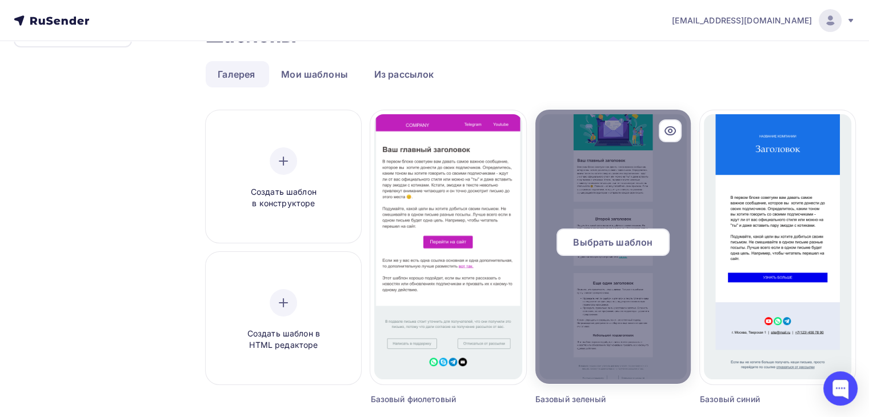
scroll to position [57, 0]
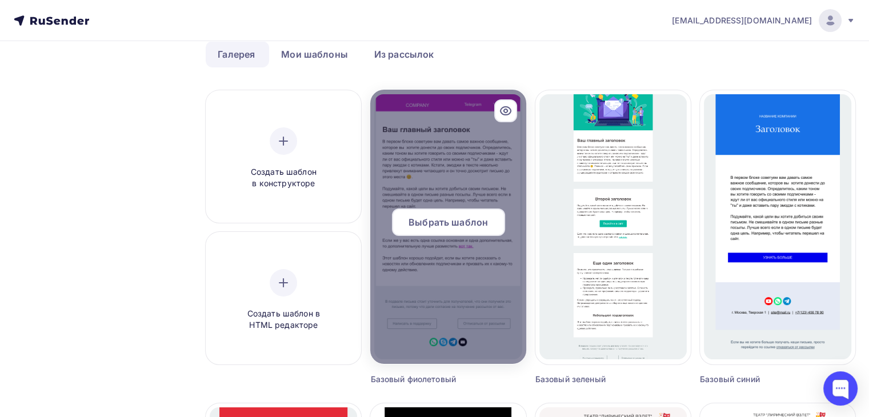
click at [461, 219] on span "Выбрать шаблон" at bounding box center [448, 222] width 79 height 14
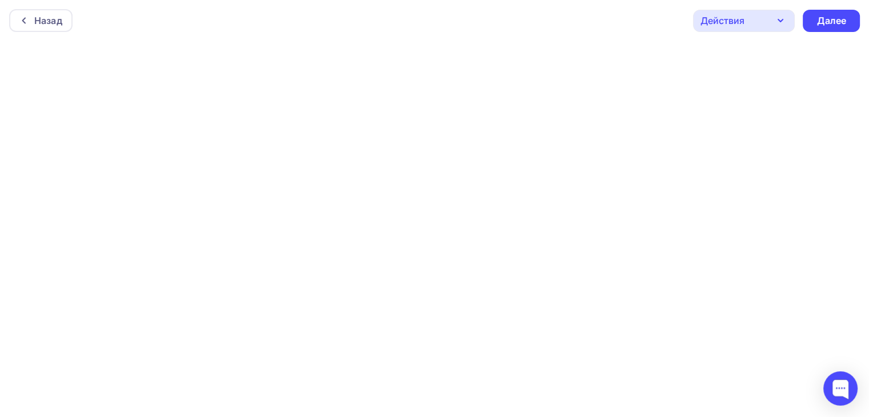
click at [744, 22] on div "Действия" at bounding box center [723, 21] width 44 height 14
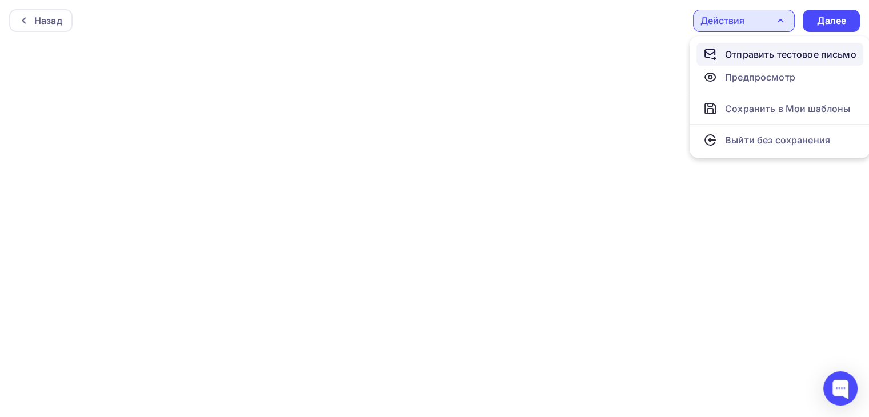
click at [826, 56] on div "Отправить тестовое письмо" at bounding box center [790, 54] width 131 height 14
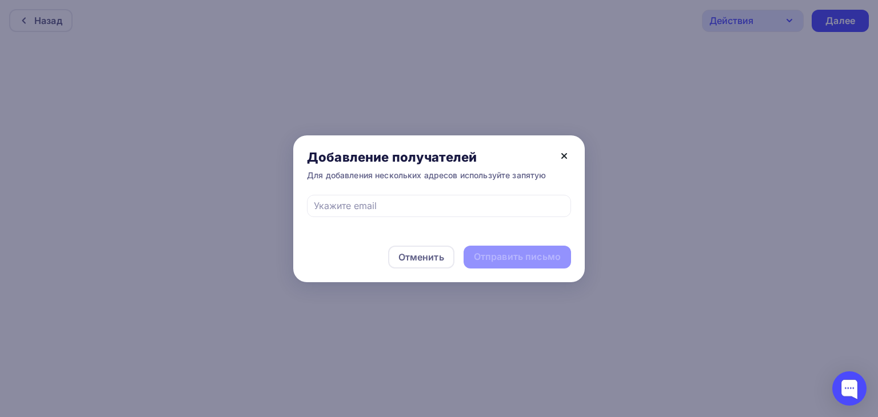
click at [558, 161] on icon at bounding box center [564, 156] width 14 height 14
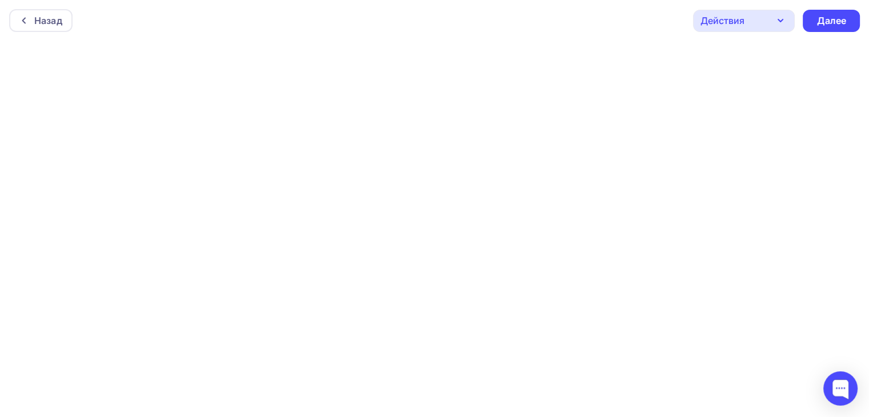
click at [761, 19] on div "Действия" at bounding box center [744, 21] width 102 height 22
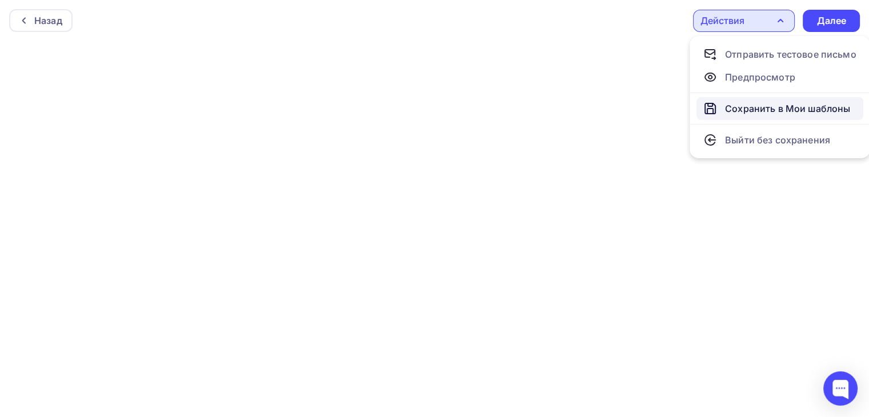
click at [821, 115] on div "Сохранить в Мои шаблоны" at bounding box center [787, 109] width 125 height 14
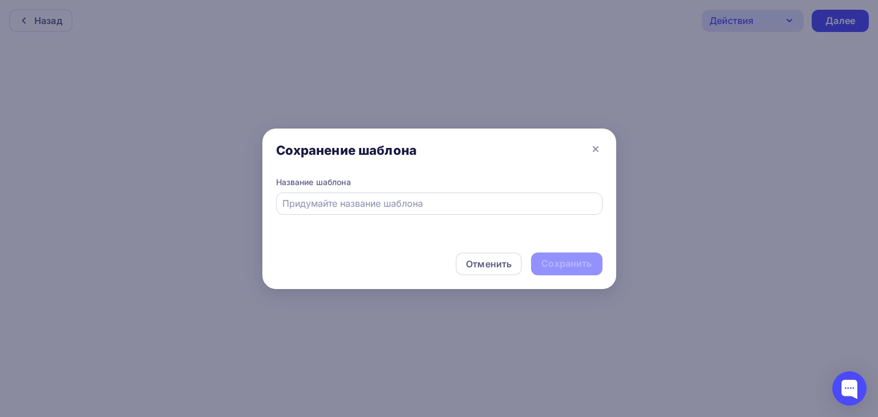
click at [489, 210] on div at bounding box center [439, 204] width 326 height 22
click at [490, 210] on input "text" at bounding box center [438, 204] width 313 height 14
type input "ш"
type input "1"
click at [570, 266] on div "Сохранить" at bounding box center [566, 263] width 50 height 13
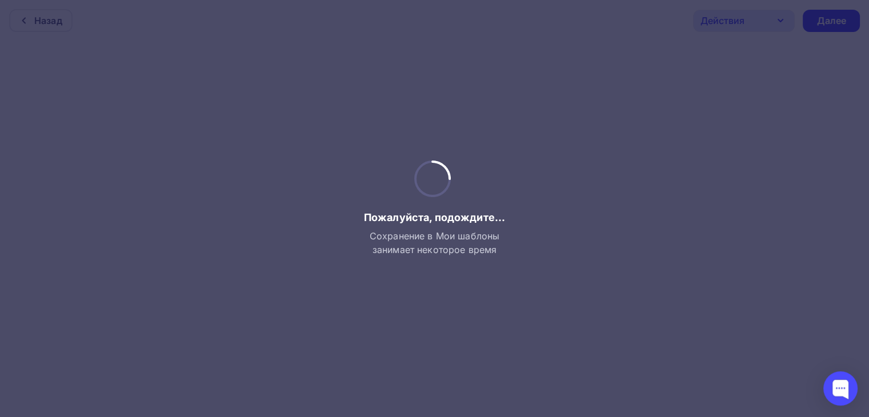
click at [407, 247] on span "Сохранение в Мои шаблоны занимает некоторое время" at bounding box center [434, 242] width 151 height 27
click at [407, 246] on span "Сохранение в Мои шаблоны занимает некоторое время" at bounding box center [434, 242] width 151 height 27
click at [421, 87] on div at bounding box center [434, 208] width 869 height 417
click at [420, 77] on div at bounding box center [434, 208] width 869 height 417
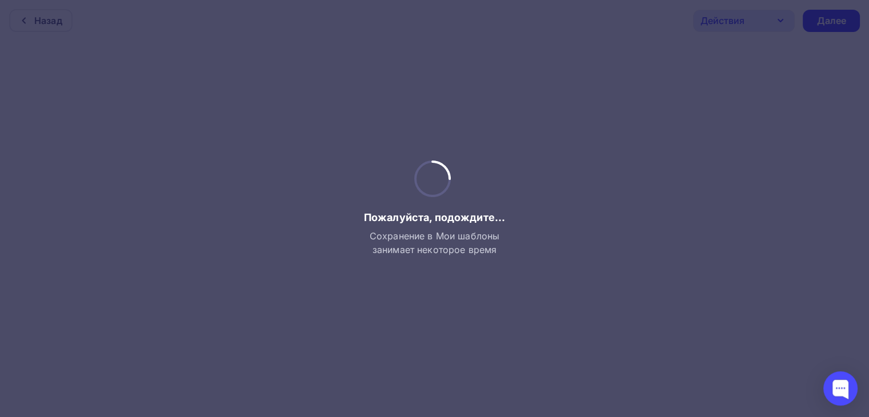
click at [95, 6] on div at bounding box center [434, 208] width 869 height 417
click at [77, 13] on div at bounding box center [434, 208] width 869 height 417
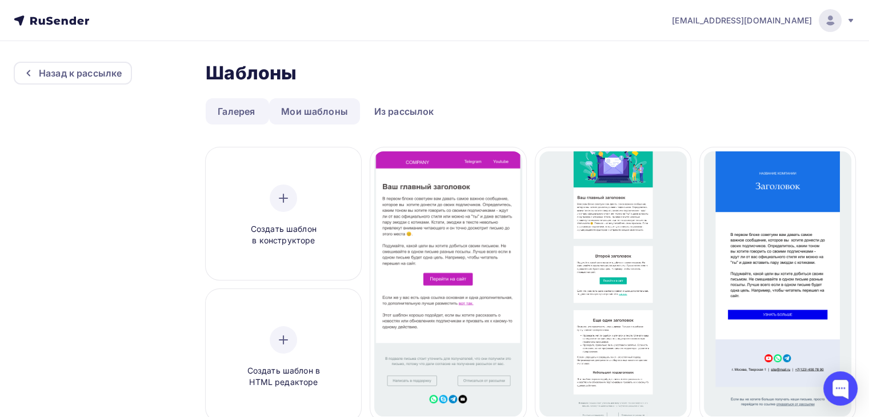
click at [339, 107] on link "Мои шаблоны" at bounding box center [314, 111] width 91 height 26
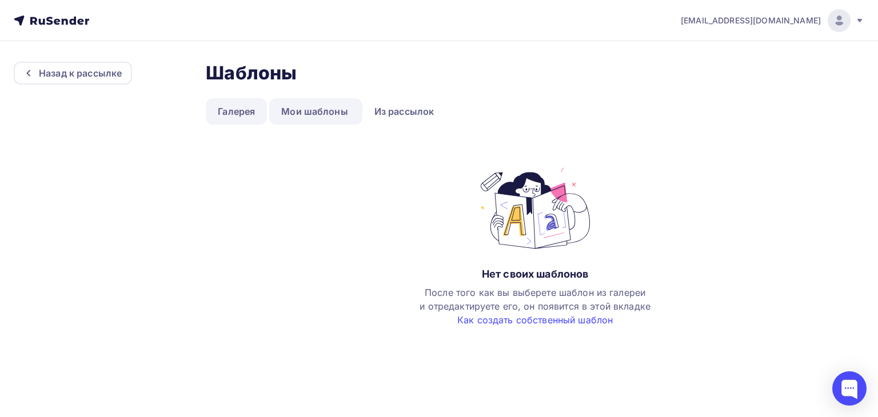
click at [238, 110] on link "Галерея" at bounding box center [236, 111] width 61 height 26
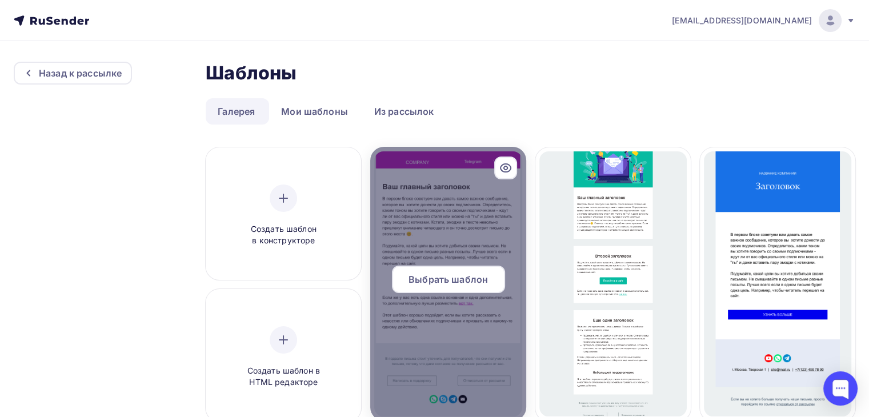
click at [450, 279] on span "Выбрать шаблон" at bounding box center [448, 280] width 79 height 14
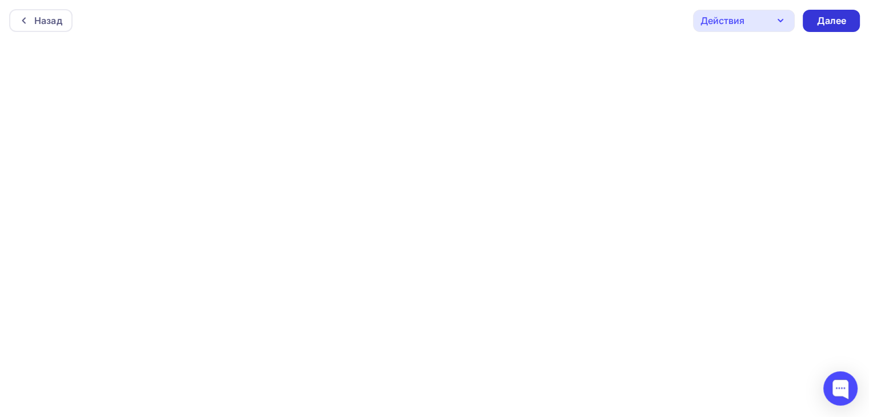
click at [833, 14] on div "Далее" at bounding box center [832, 20] width 30 height 13
